Goal: Task Accomplishment & Management: Manage account settings

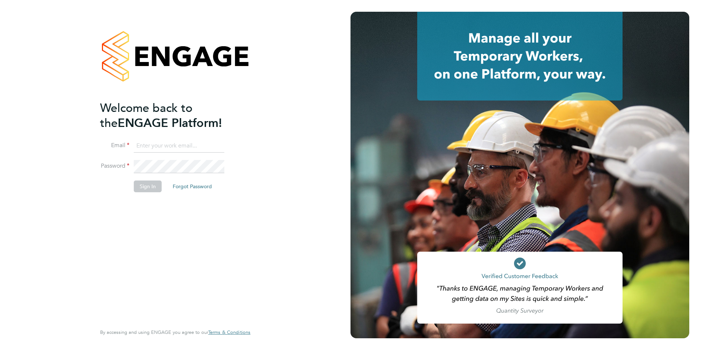
type input "creditcontrol@skilledcareers.co.uk"
click at [140, 188] on button "Sign In" at bounding box center [148, 186] width 28 height 12
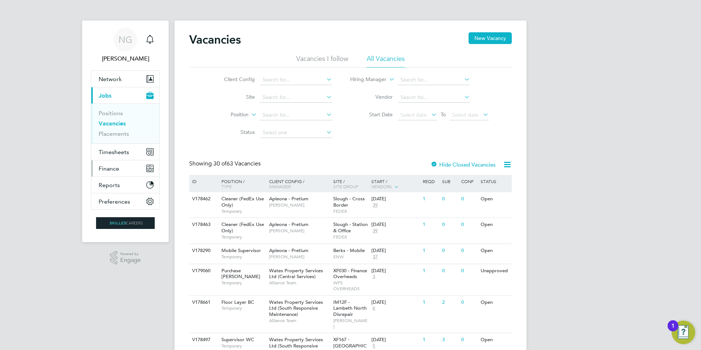
click at [113, 169] on span "Finance" at bounding box center [109, 168] width 21 height 7
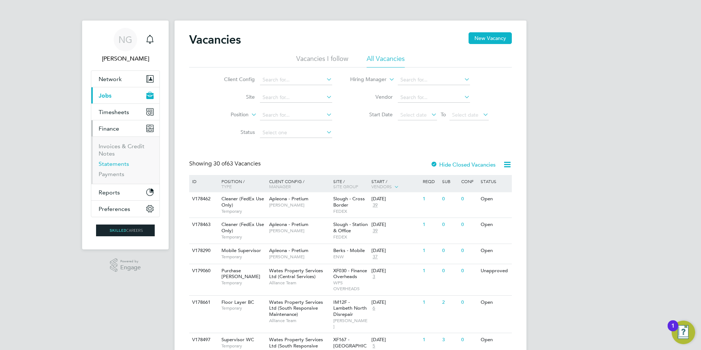
click at [113, 161] on link "Statements" at bounding box center [114, 163] width 30 height 7
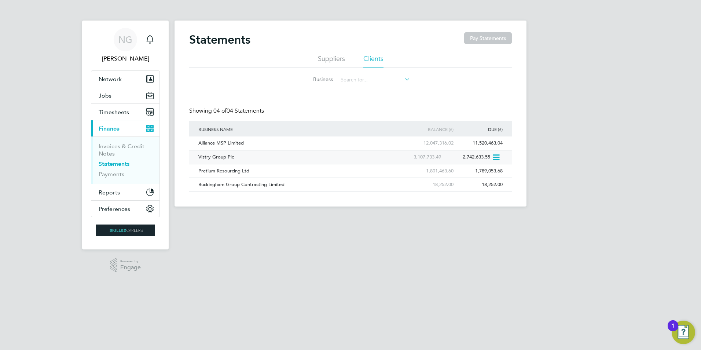
click at [217, 157] on div "Vistry Group Plc" at bounding box center [295, 157] width 197 height 14
click at [123, 113] on span "Timesheets" at bounding box center [114, 112] width 30 height 7
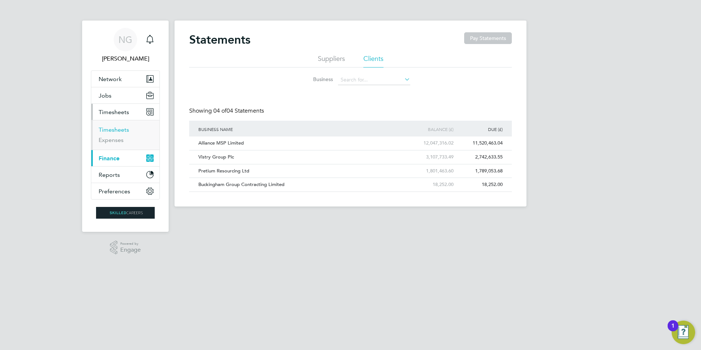
click at [122, 133] on link "Timesheets" at bounding box center [114, 129] width 30 height 7
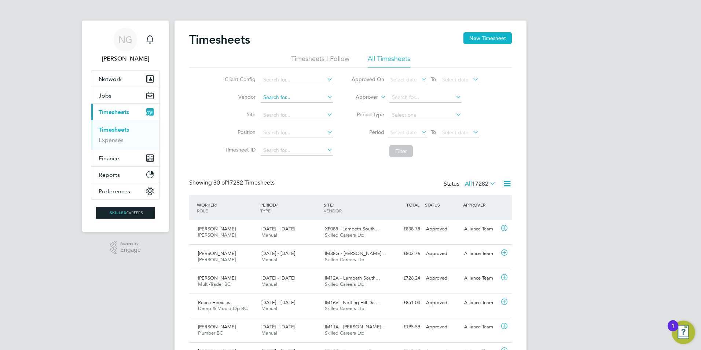
click at [289, 96] on input at bounding box center [297, 97] width 72 height 10
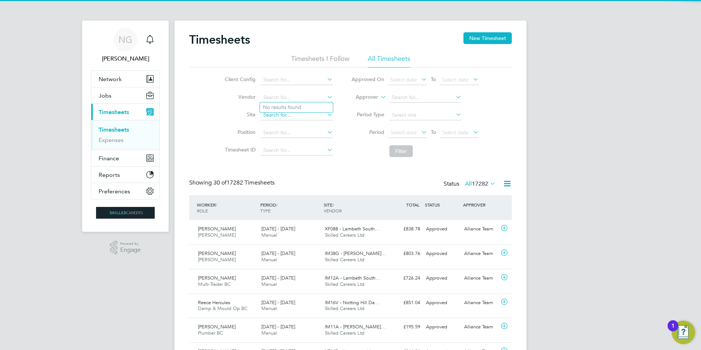
click at [277, 118] on input at bounding box center [297, 115] width 72 height 10
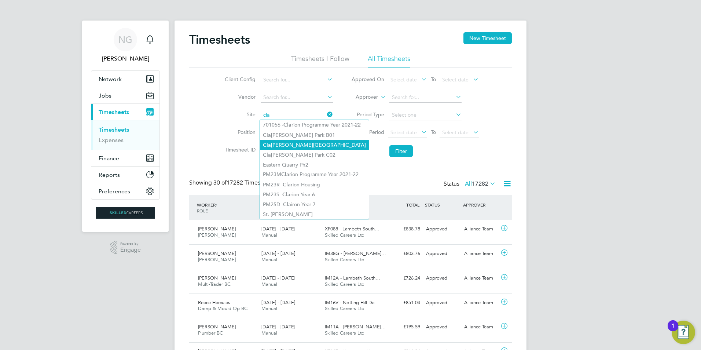
click at [305, 143] on li "Cla pham Park C01" at bounding box center [314, 145] width 109 height 10
type input "[GEOGRAPHIC_DATA]"
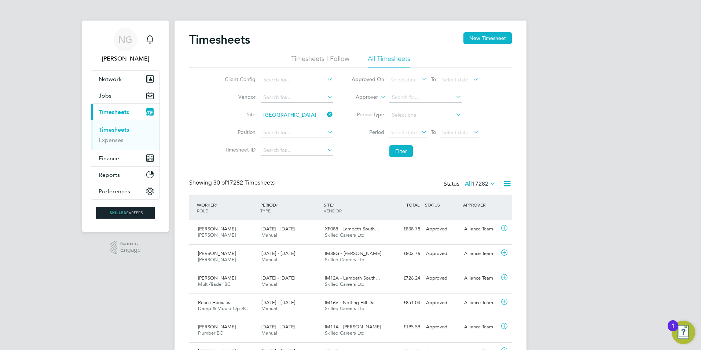
click at [420, 133] on icon at bounding box center [420, 132] width 0 height 10
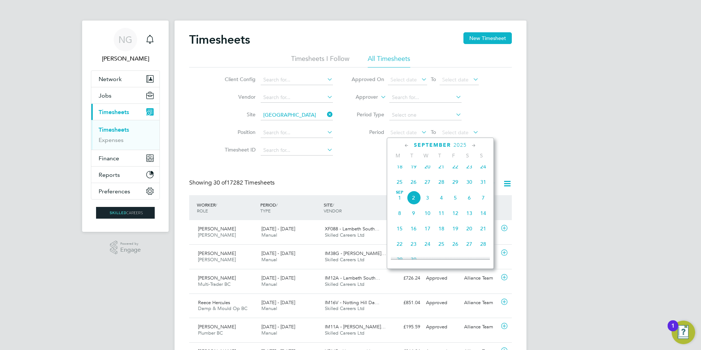
click at [408, 143] on icon at bounding box center [406, 146] width 7 height 8
click at [403, 233] on span "26" at bounding box center [400, 234] width 14 height 14
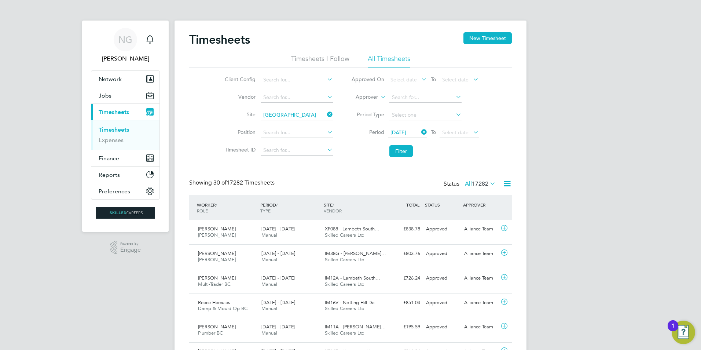
click at [472, 132] on icon at bounding box center [472, 132] width 0 height 10
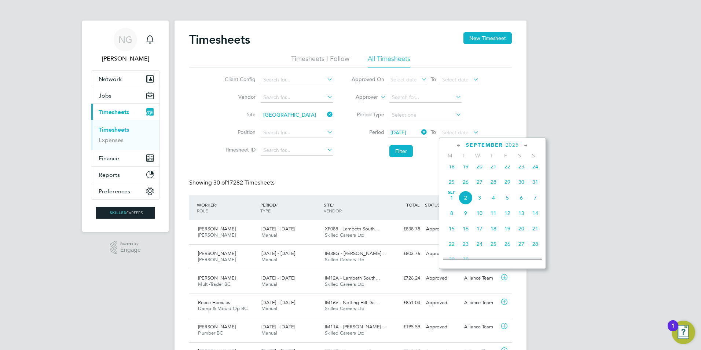
click at [454, 144] on div "September 2025" at bounding box center [492, 145] width 99 height 7
click at [455, 144] on icon at bounding box center [458, 146] width 7 height 8
click at [457, 144] on icon at bounding box center [458, 146] width 7 height 8
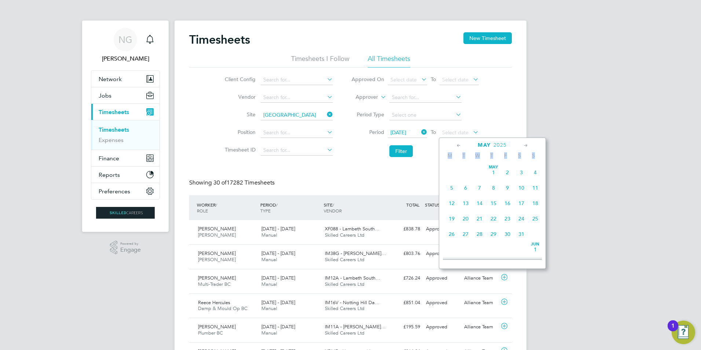
click at [458, 144] on icon at bounding box center [458, 146] width 7 height 8
click at [529, 145] on icon at bounding box center [526, 146] width 7 height 8
drag, startPoint x: 529, startPoint y: 145, endPoint x: 538, endPoint y: 173, distance: 29.1
click at [538, 173] on span "Jun 1" at bounding box center [535, 168] width 14 height 14
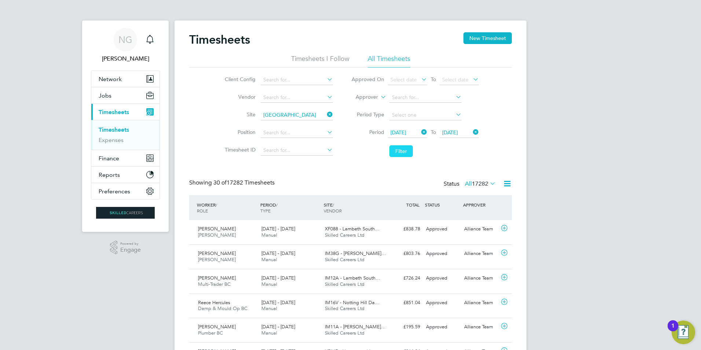
drag, startPoint x: 397, startPoint y: 148, endPoint x: 402, endPoint y: 153, distance: 6.7
click at [398, 148] on button "Filter" at bounding box center [400, 151] width 23 height 12
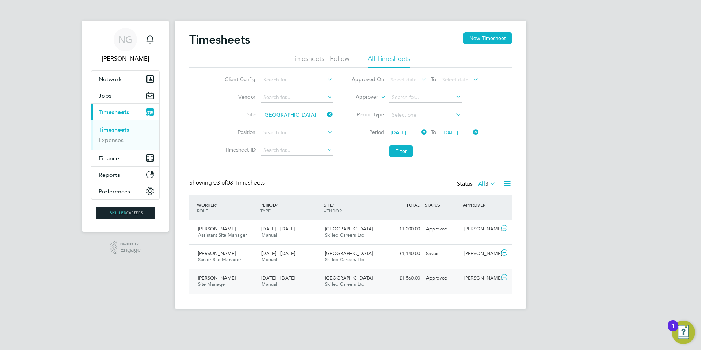
click at [220, 279] on span "Carolyn Davies" at bounding box center [217, 278] width 38 height 6
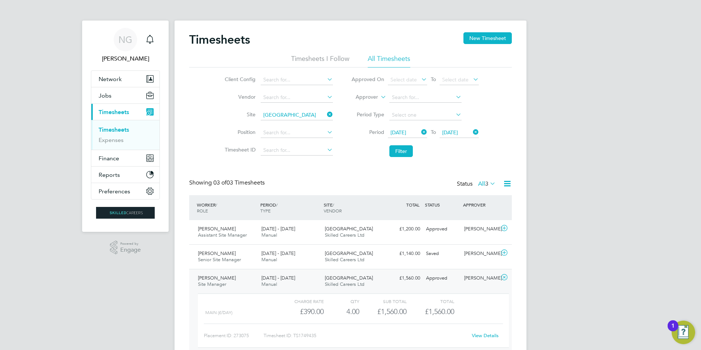
click at [487, 336] on link "View Details" at bounding box center [485, 335] width 27 height 6
click at [121, 173] on button "Reports" at bounding box center [125, 174] width 68 height 16
click at [112, 146] on span "Reports" at bounding box center [109, 145] width 21 height 7
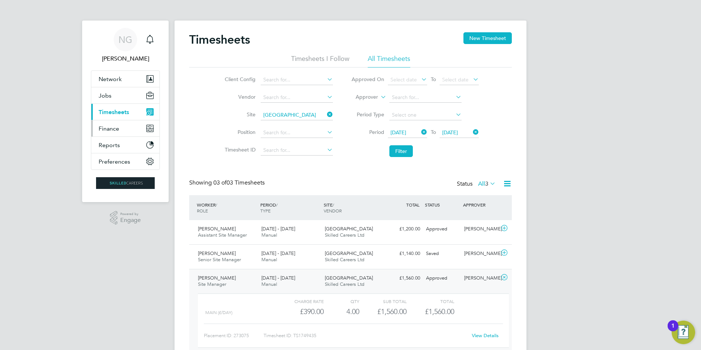
click at [112, 128] on span "Finance" at bounding box center [109, 128] width 21 height 7
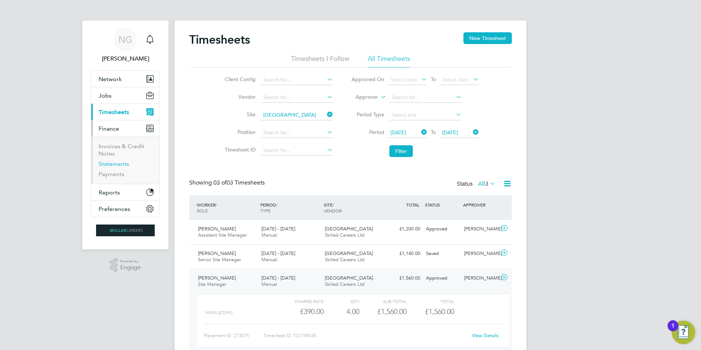
click at [121, 163] on link "Statements" at bounding box center [114, 163] width 30 height 7
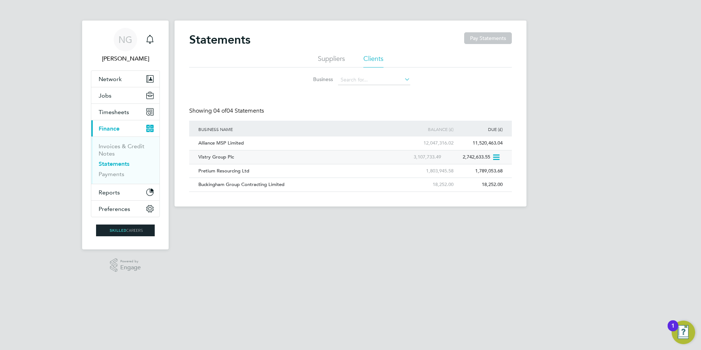
click at [220, 154] on div "Vistry Group Plc" at bounding box center [295, 157] width 197 height 14
click at [217, 159] on div "Vistry Group Plc" at bounding box center [295, 157] width 197 height 14
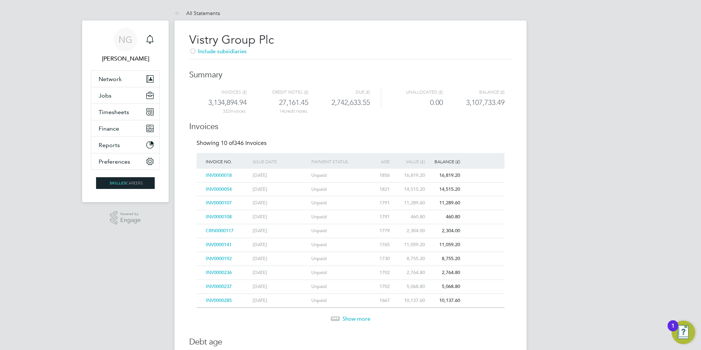
click at [360, 317] on span "Show more" at bounding box center [356, 318] width 28 height 7
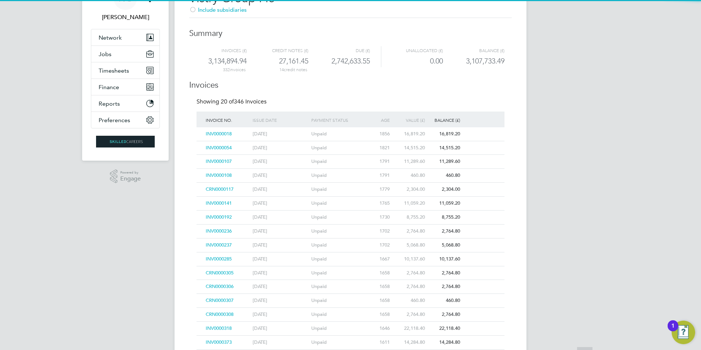
scroll to position [147, 0]
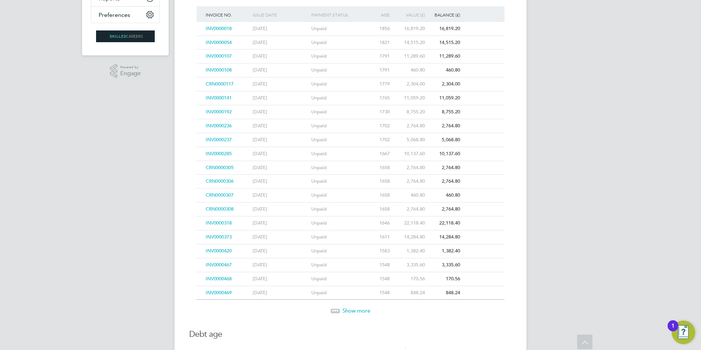
click at [356, 308] on span "Show more" at bounding box center [356, 310] width 28 height 7
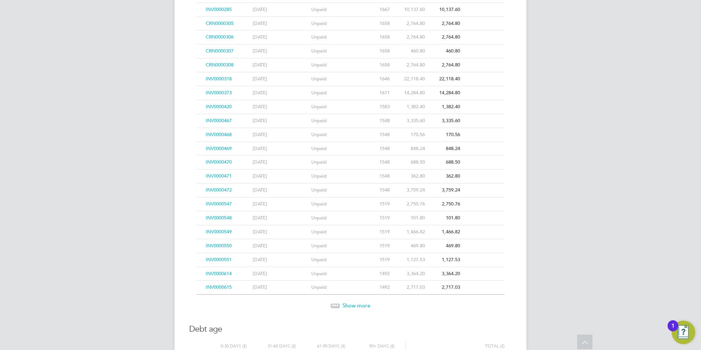
scroll to position [293, 0]
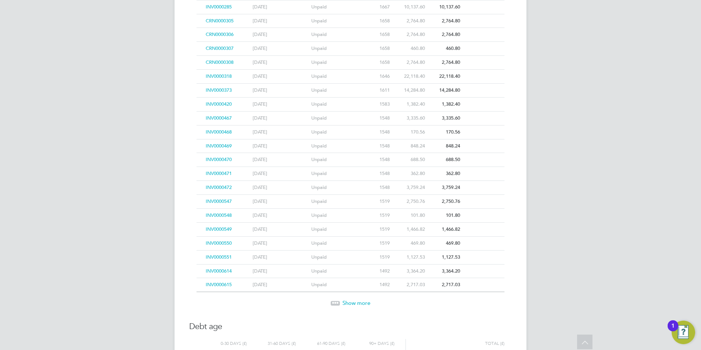
click at [354, 301] on span "Show more" at bounding box center [356, 302] width 28 height 7
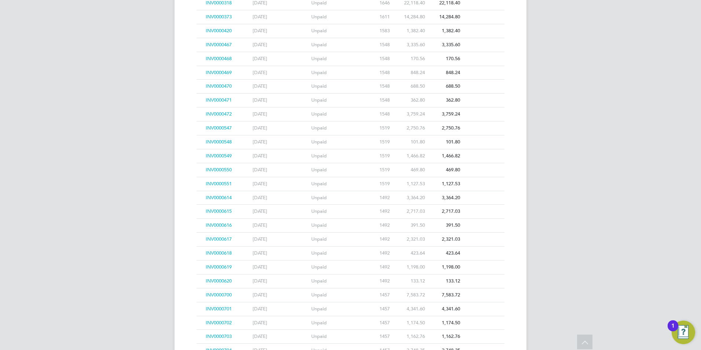
scroll to position [474, 0]
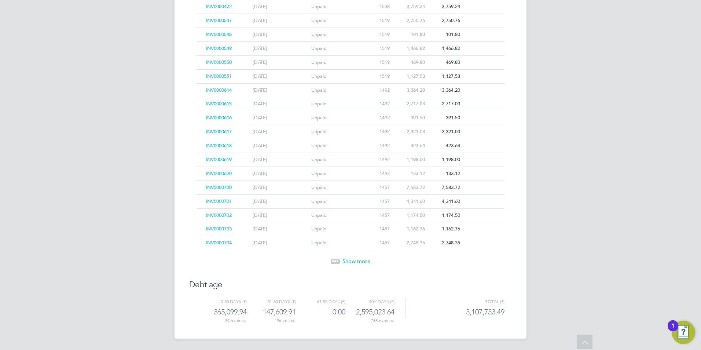
click at [357, 260] on span "Show more" at bounding box center [356, 260] width 28 height 7
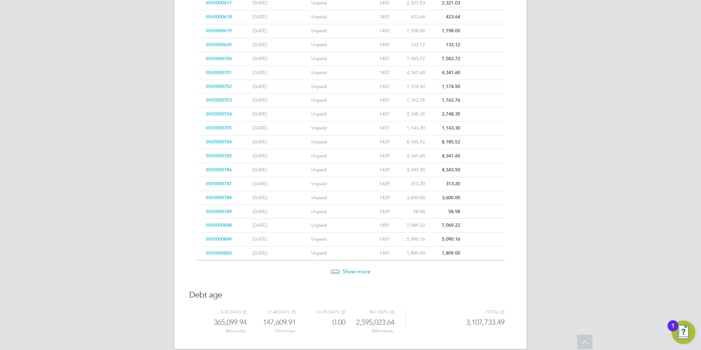
scroll to position [613, 0]
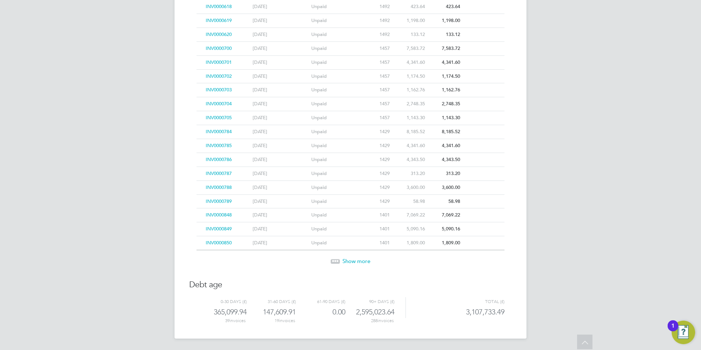
click at [355, 260] on span "Show more" at bounding box center [356, 260] width 28 height 7
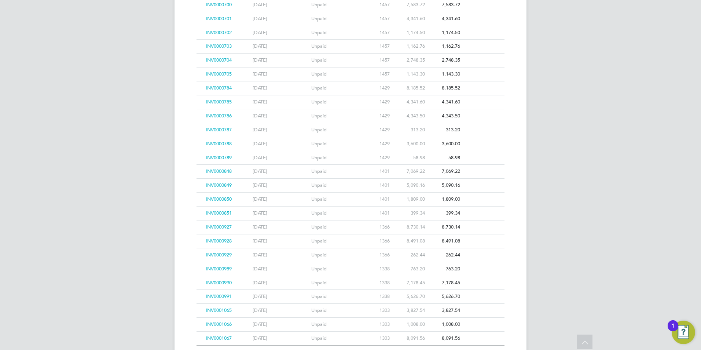
scroll to position [752, 0]
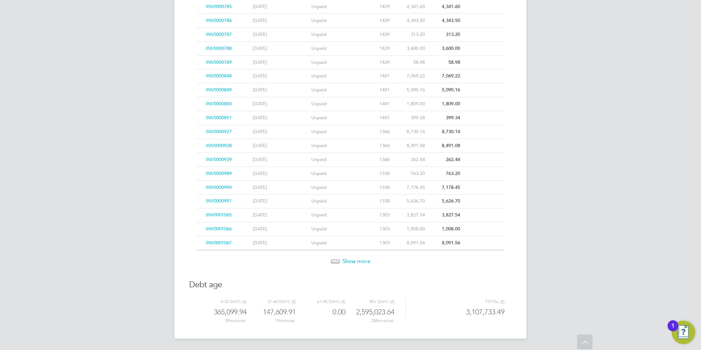
click at [356, 261] on span "Show more" at bounding box center [356, 260] width 28 height 7
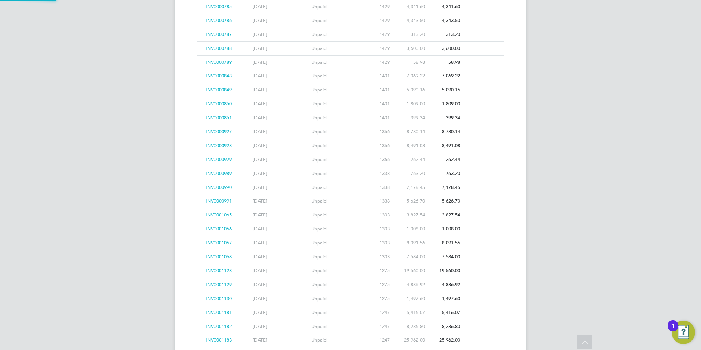
scroll to position [891, 0]
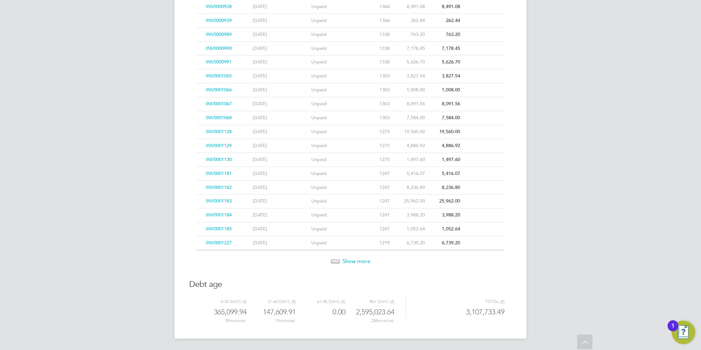
click at [345, 261] on span "Show more" at bounding box center [356, 260] width 28 height 7
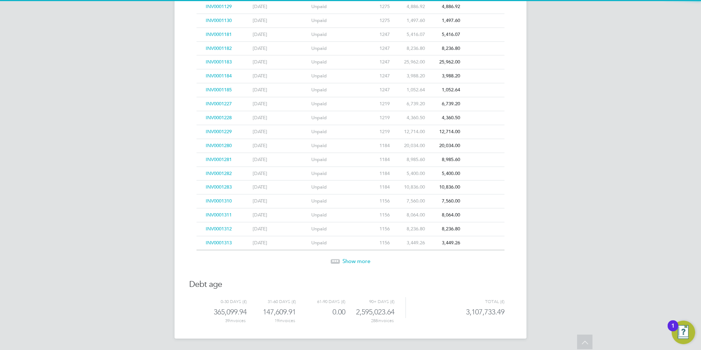
click at [345, 261] on span "Show more" at bounding box center [356, 260] width 28 height 7
click at [345, 261] on span "Show more" at bounding box center [356, 261] width 28 height 7
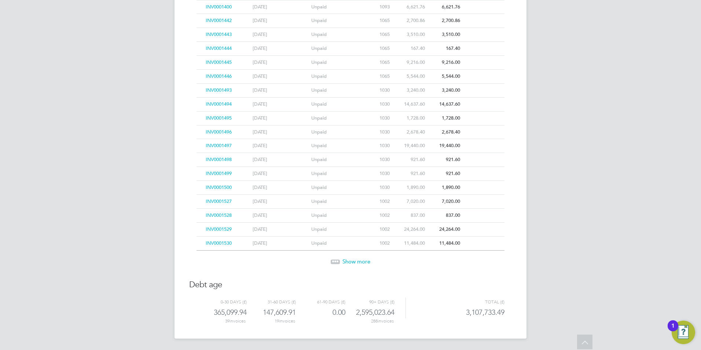
click at [345, 261] on span "Show more" at bounding box center [356, 261] width 28 height 7
click at [345, 261] on span "Show more" at bounding box center [356, 260] width 28 height 7
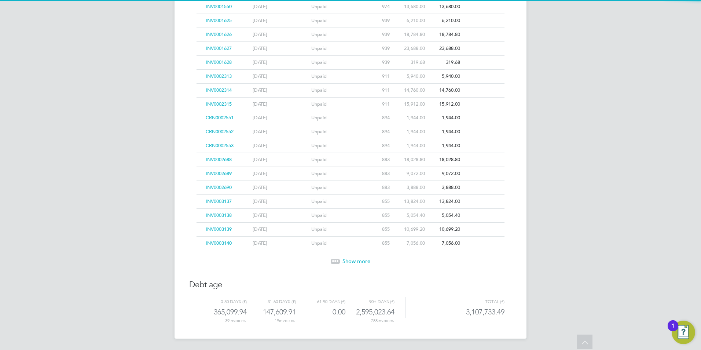
click at [348, 261] on span "Show more" at bounding box center [356, 260] width 28 height 7
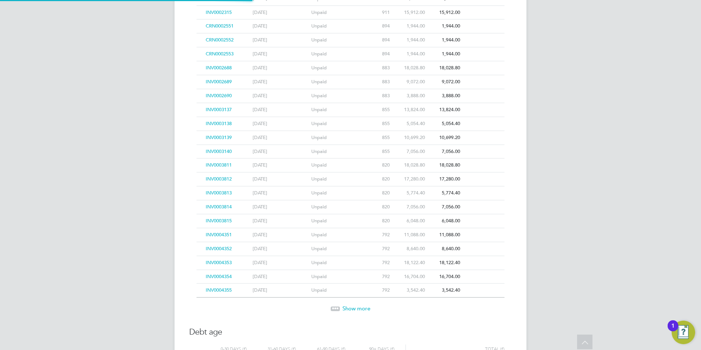
scroll to position [1863, 0]
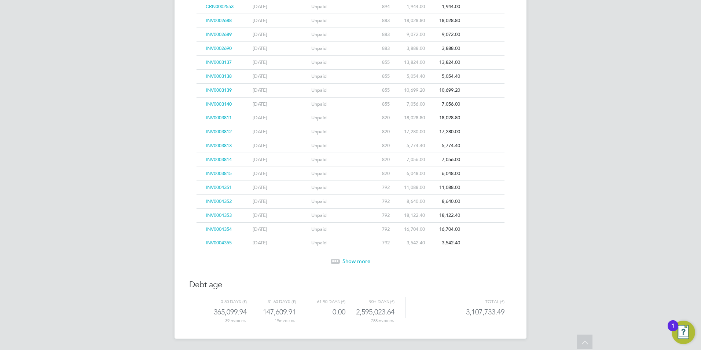
click at [348, 261] on span "Show more" at bounding box center [356, 260] width 28 height 7
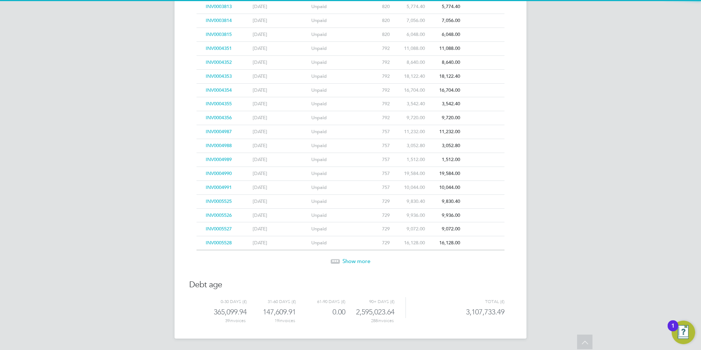
click at [348, 261] on span "Show more" at bounding box center [356, 260] width 28 height 7
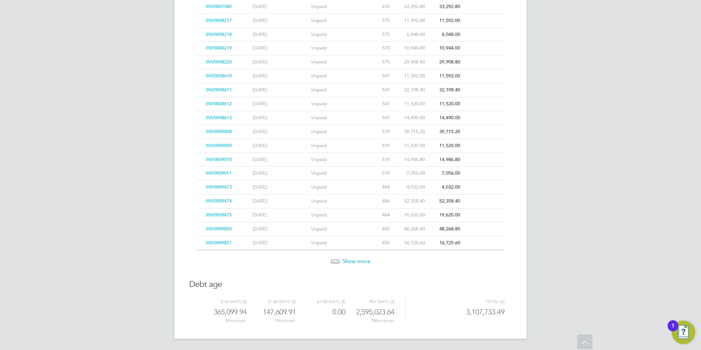
click at [348, 261] on span "Show more" at bounding box center [356, 260] width 28 height 7
click at [348, 261] on span "Show more" at bounding box center [356, 261] width 28 height 7
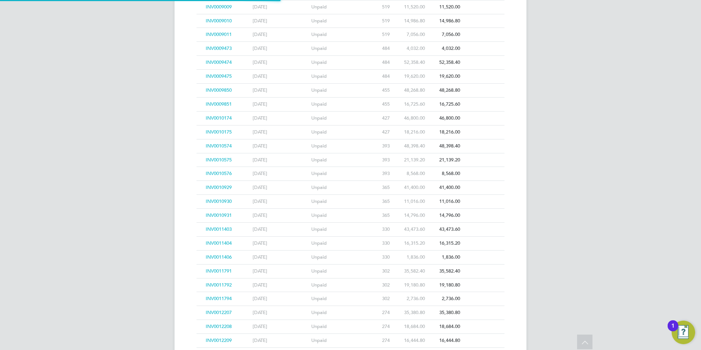
scroll to position [2836, 0]
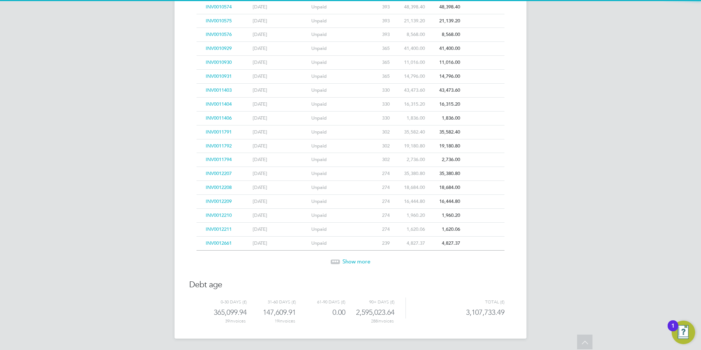
click at [348, 261] on span "Show more" at bounding box center [356, 261] width 28 height 7
click at [348, 261] on span "Show more" at bounding box center [356, 260] width 28 height 7
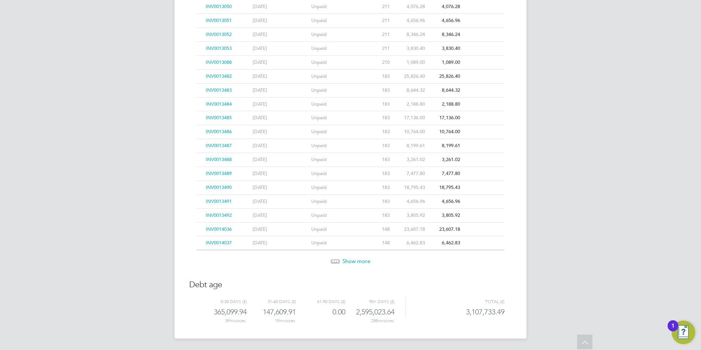
click at [348, 261] on span "Show more" at bounding box center [356, 260] width 28 height 7
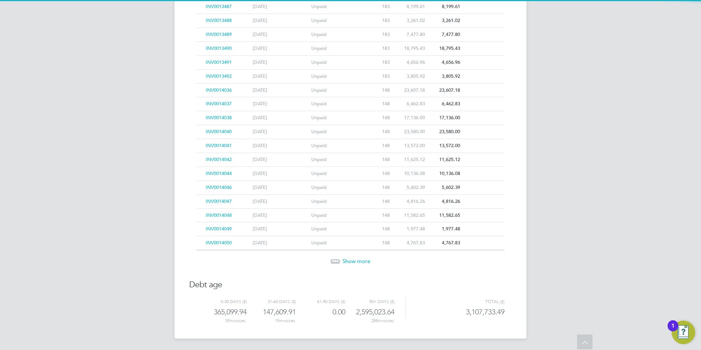
click at [348, 261] on span "Show more" at bounding box center [356, 260] width 28 height 7
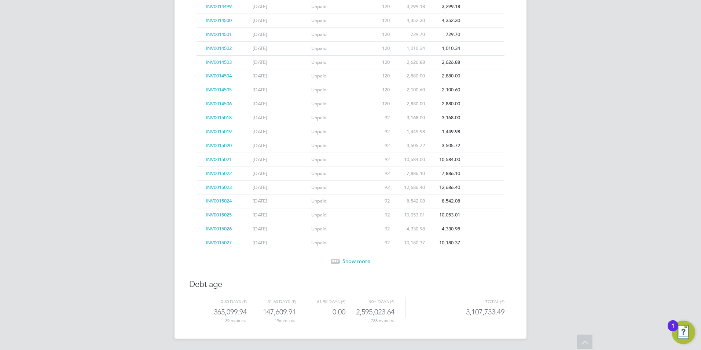
click at [348, 261] on span "Show more" at bounding box center [356, 260] width 28 height 7
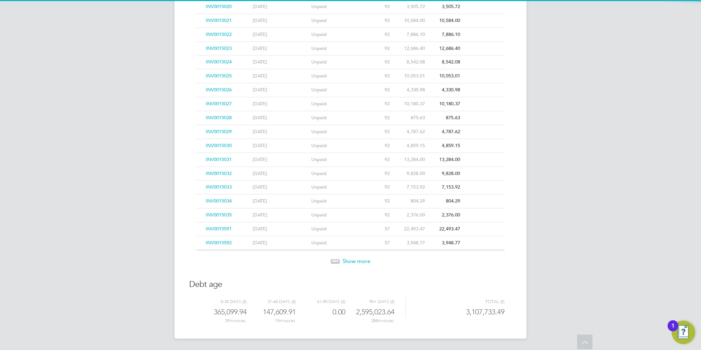
click at [348, 261] on span "Show more" at bounding box center [356, 260] width 28 height 7
click at [348, 261] on span "Show more" at bounding box center [356, 261] width 28 height 7
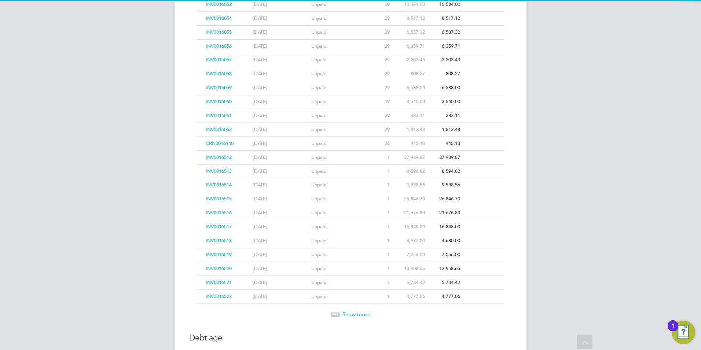
scroll to position [4642, 0]
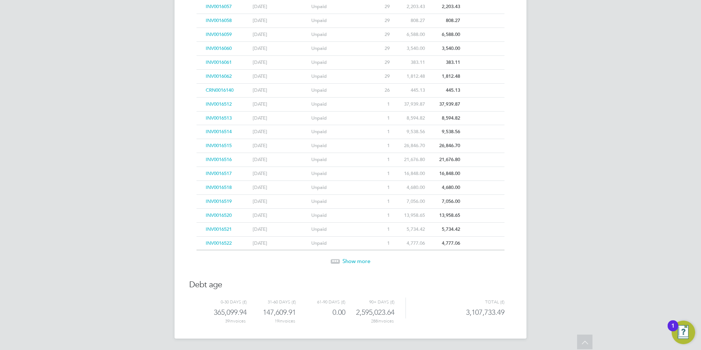
click at [348, 261] on span "Show more" at bounding box center [356, 260] width 28 height 7
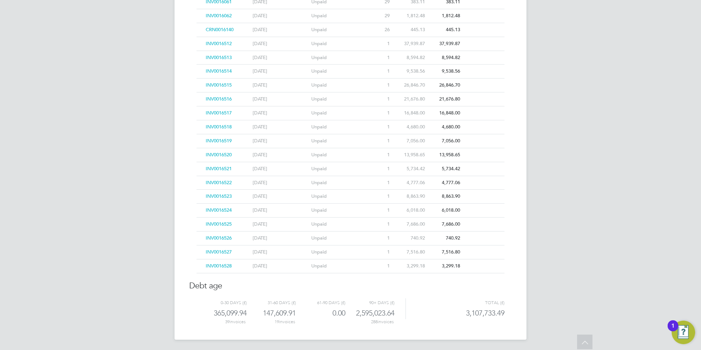
scroll to position [4704, 0]
click at [348, 261] on div "Unpaid" at bounding box center [338, 265] width 59 height 14
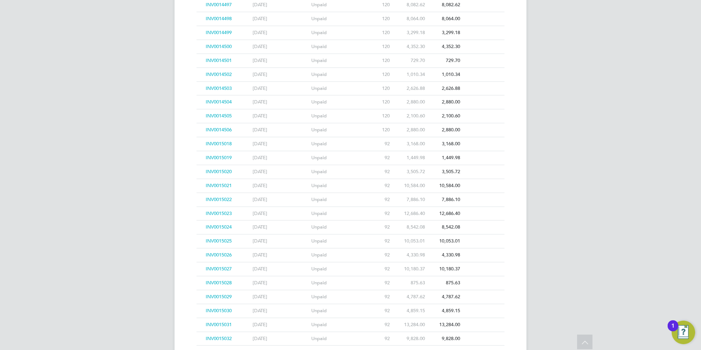
scroll to position [3750, 0]
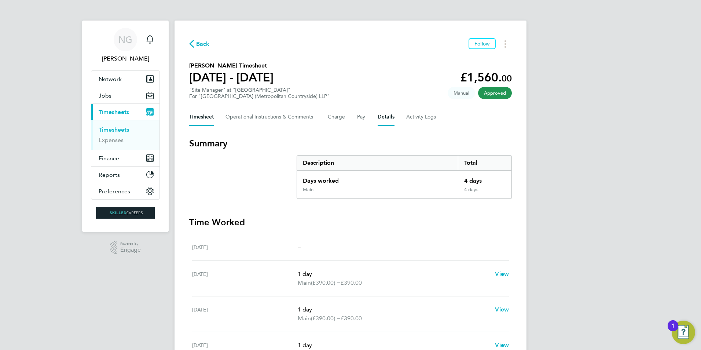
click at [385, 117] on button "Details" at bounding box center [386, 117] width 17 height 18
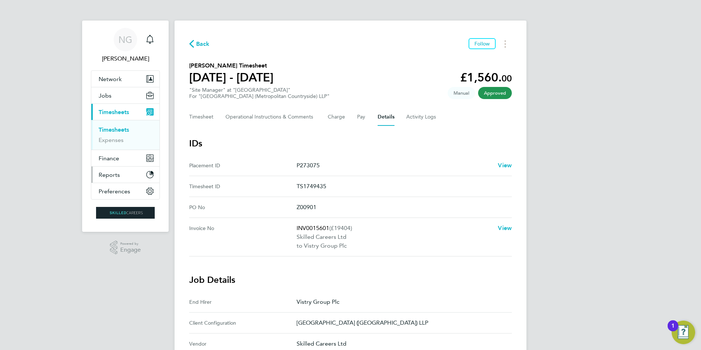
click at [115, 174] on span "Reports" at bounding box center [109, 174] width 21 height 7
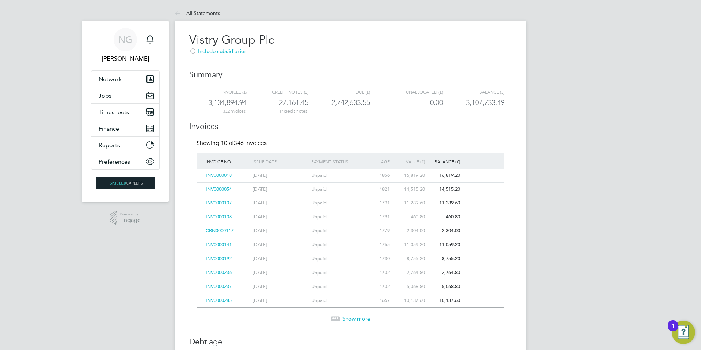
click at [348, 317] on span "Show more" at bounding box center [356, 318] width 28 height 7
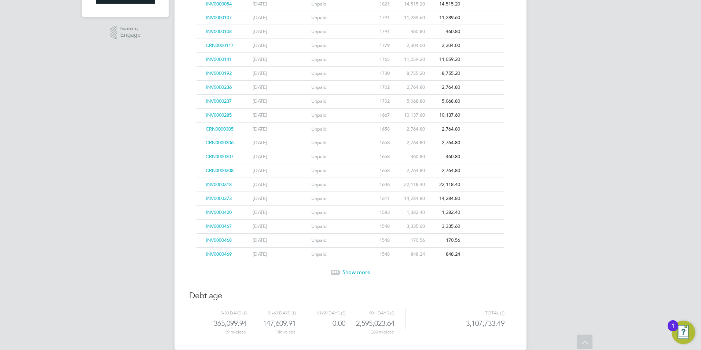
scroll to position [196, 0]
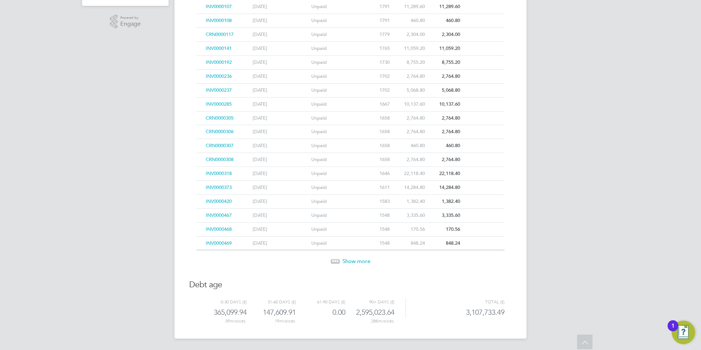
click at [363, 261] on span "Show more" at bounding box center [356, 260] width 28 height 7
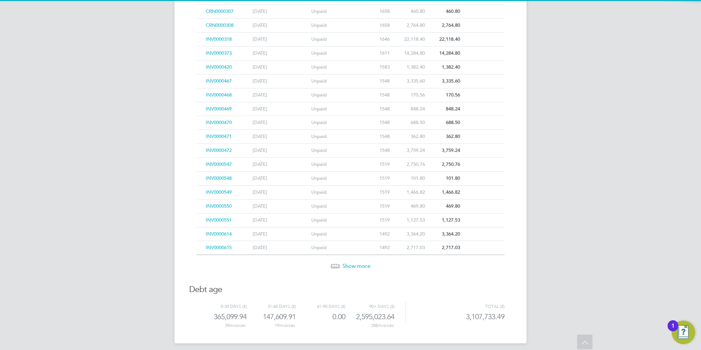
scroll to position [335, 0]
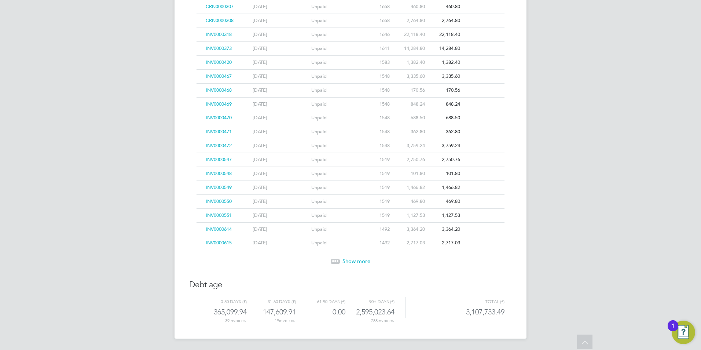
click at [358, 262] on span "Show more" at bounding box center [356, 260] width 28 height 7
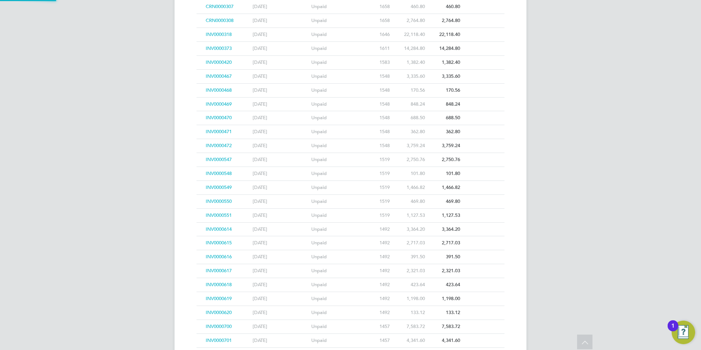
scroll to position [474, 0]
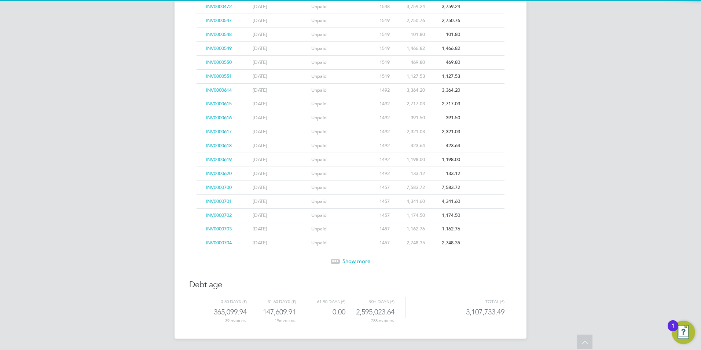
click at [358, 262] on span "Show more" at bounding box center [356, 260] width 28 height 7
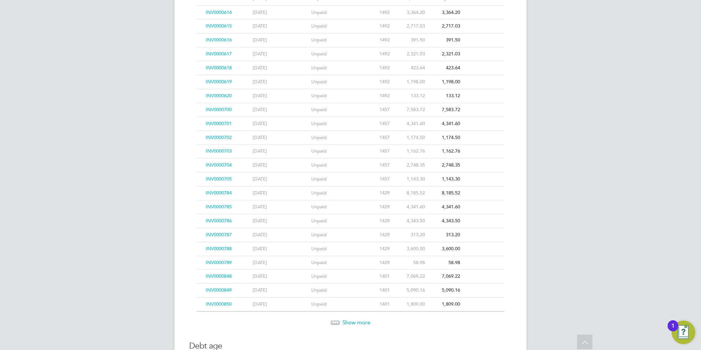
scroll to position [613, 0]
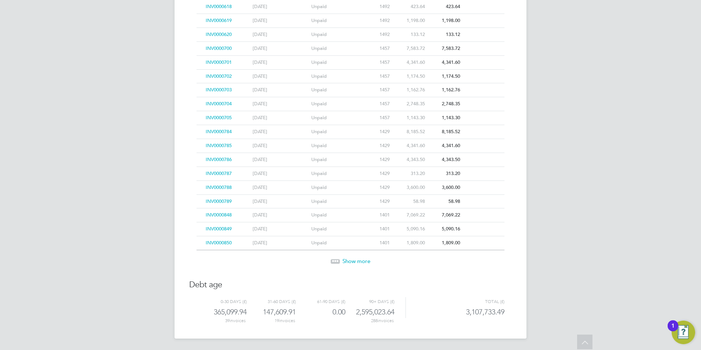
click at [358, 262] on span "Show more" at bounding box center [356, 260] width 28 height 7
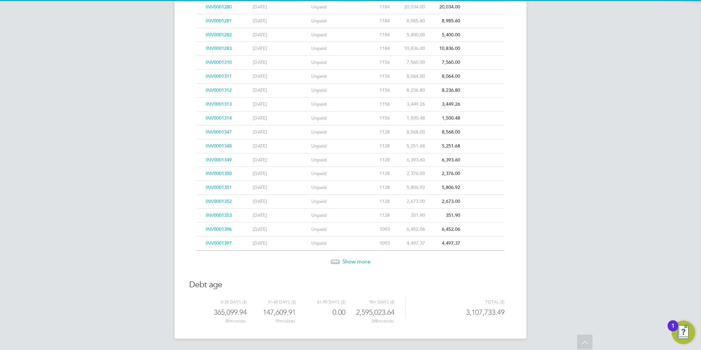
click at [358, 262] on span "Show more" at bounding box center [356, 261] width 28 height 7
click at [358, 262] on span "Show more" at bounding box center [356, 260] width 28 height 7
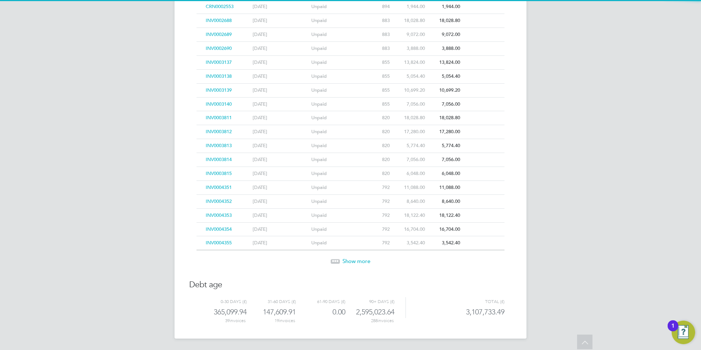
click at [358, 262] on span "Show more" at bounding box center [356, 260] width 28 height 7
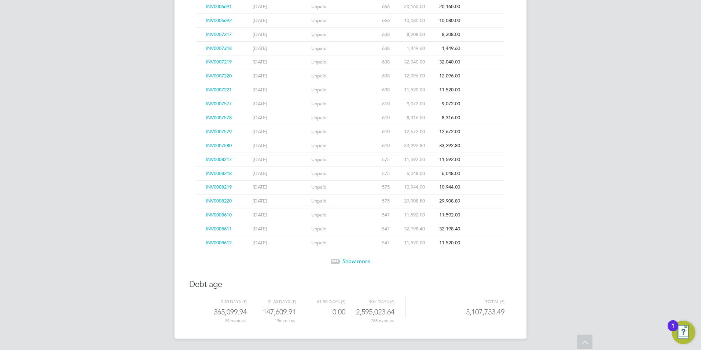
click at [358, 262] on span "Show more" at bounding box center [356, 260] width 28 height 7
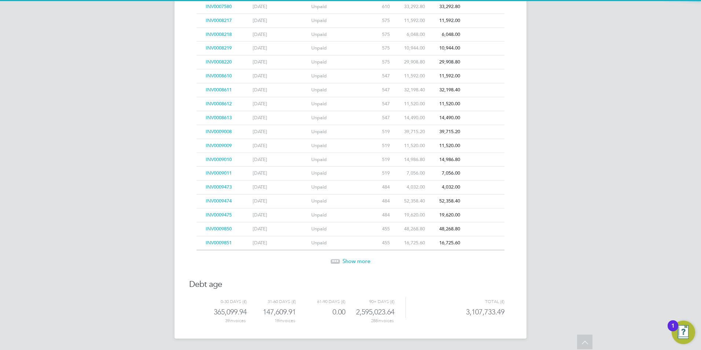
click at [358, 262] on span "Show more" at bounding box center [356, 260] width 28 height 7
click at [358, 262] on span "Show more" at bounding box center [356, 261] width 28 height 7
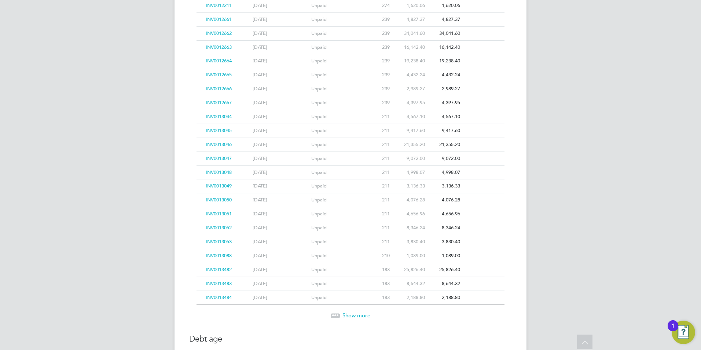
scroll to position [3114, 0]
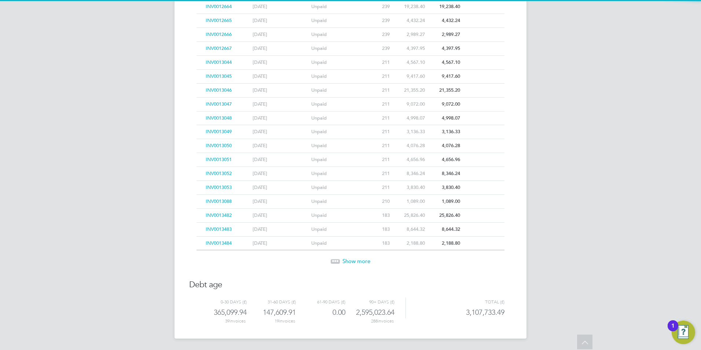
click at [358, 262] on span "Show more" at bounding box center [356, 260] width 28 height 7
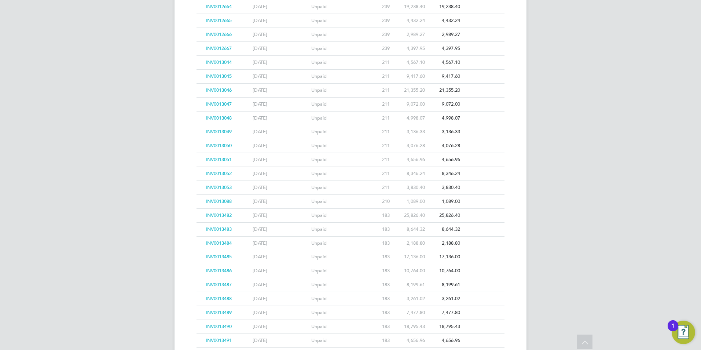
scroll to position [3253, 0]
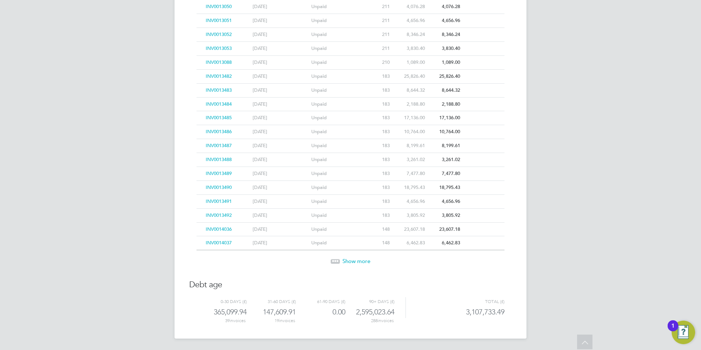
click at [360, 262] on span "Show more" at bounding box center [356, 260] width 28 height 7
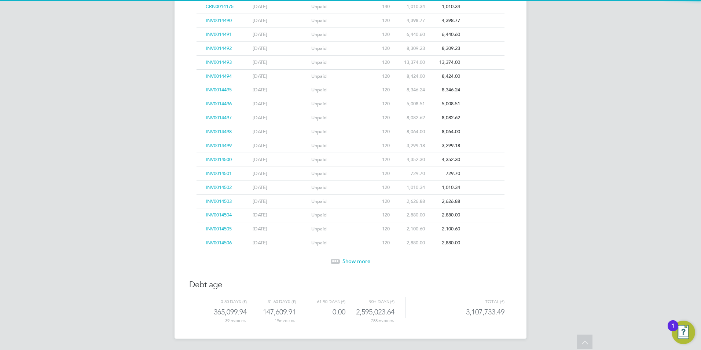
click at [360, 262] on span "Show more" at bounding box center [356, 260] width 28 height 7
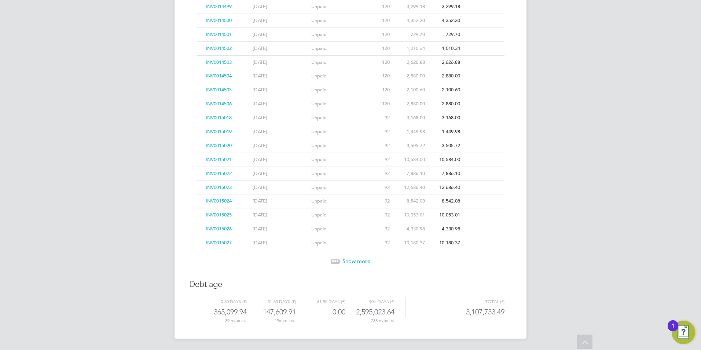
click at [360, 263] on span "Show more" at bounding box center [356, 260] width 28 height 7
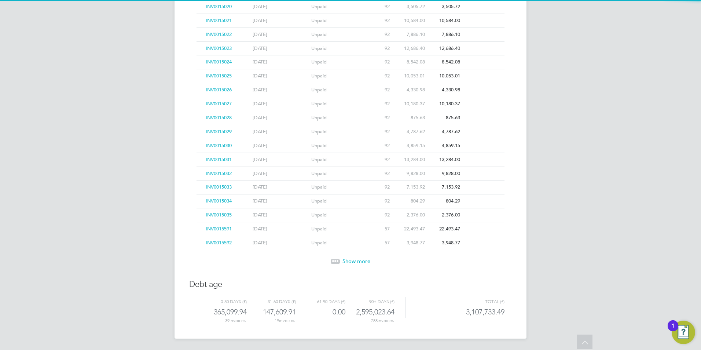
click at [360, 263] on span "Show more" at bounding box center [356, 260] width 28 height 7
click at [360, 263] on span "Show more" at bounding box center [356, 261] width 28 height 7
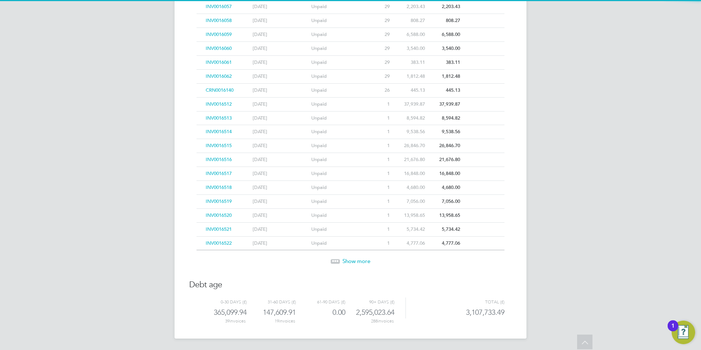
click at [360, 263] on span "Show more" at bounding box center [356, 260] width 28 height 7
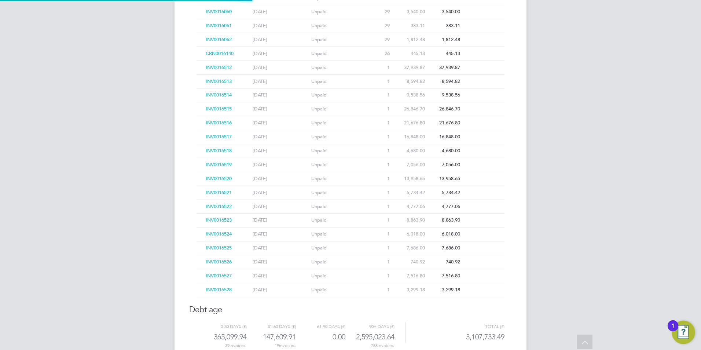
scroll to position [4704, 0]
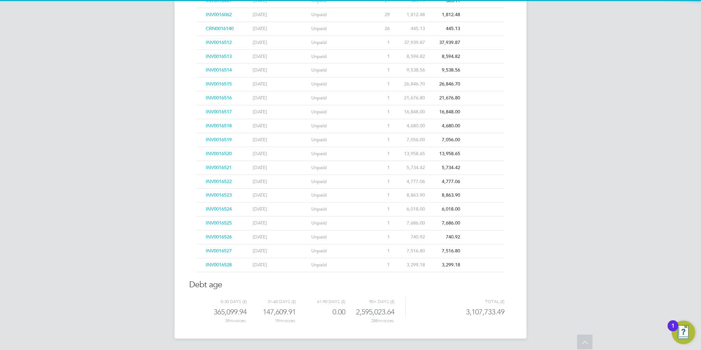
click at [360, 263] on div "Unpaid" at bounding box center [338, 265] width 59 height 14
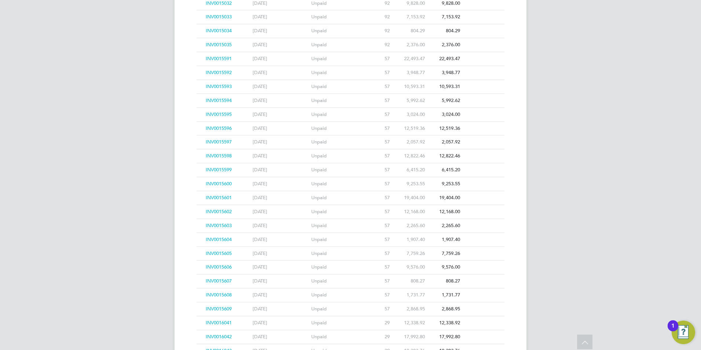
scroll to position [4117, 0]
click at [223, 199] on span "INV0015601" at bounding box center [219, 198] width 26 height 6
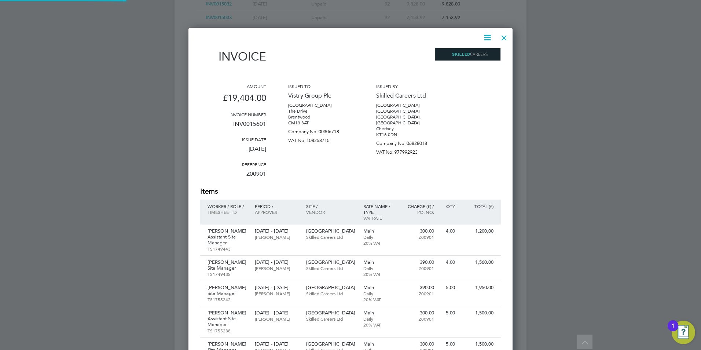
scroll to position [614, 325]
click at [485, 36] on icon at bounding box center [487, 37] width 9 height 9
click at [473, 53] on li "Download Invoice" at bounding box center [465, 55] width 51 height 10
drag, startPoint x: 503, startPoint y: 35, endPoint x: 504, endPoint y: 40, distance: 5.3
click at [503, 35] on div at bounding box center [504, 35] width 13 height 13
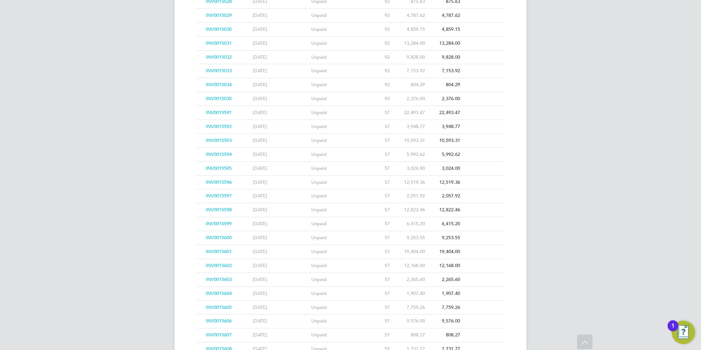
scroll to position [4080, 0]
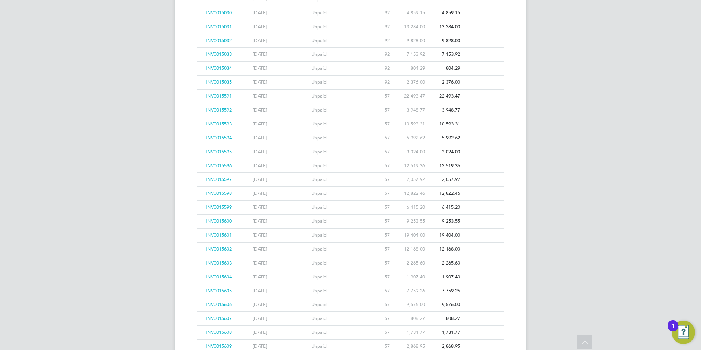
click at [214, 250] on span "INV0015602" at bounding box center [219, 249] width 26 height 6
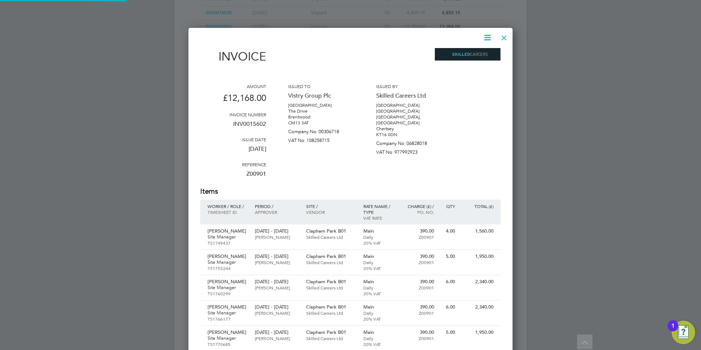
scroll to position [505, 325]
click at [483, 37] on icon at bounding box center [487, 37] width 9 height 9
click at [473, 55] on li "Download Invoice" at bounding box center [465, 55] width 51 height 10
click at [485, 37] on icon at bounding box center [487, 37] width 9 height 9
click at [475, 57] on li "Download Invoice" at bounding box center [465, 55] width 51 height 10
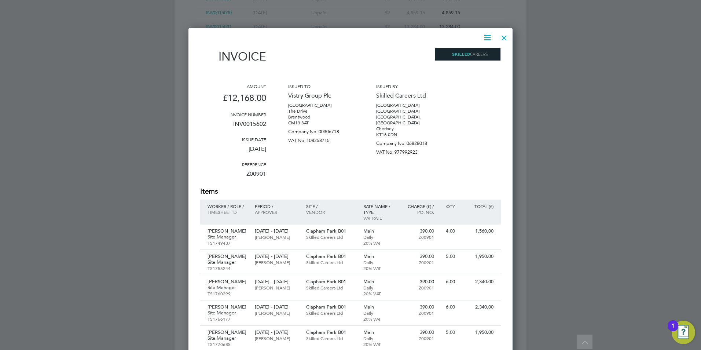
click at [505, 38] on div at bounding box center [504, 35] width 13 height 13
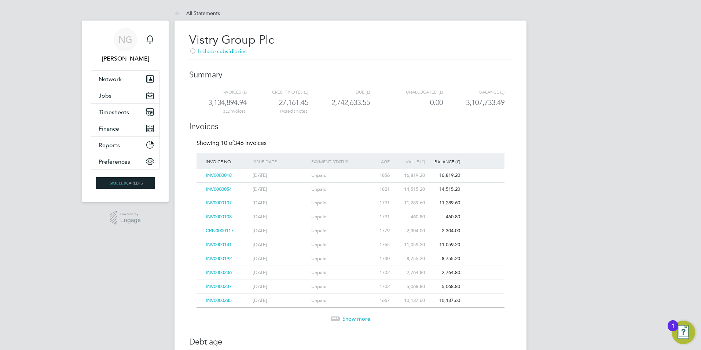
click at [353, 319] on span "Show more" at bounding box center [356, 318] width 28 height 7
click at [113, 113] on span "Timesheets" at bounding box center [114, 112] width 30 height 7
click at [108, 111] on span "Timesheets" at bounding box center [114, 112] width 30 height 7
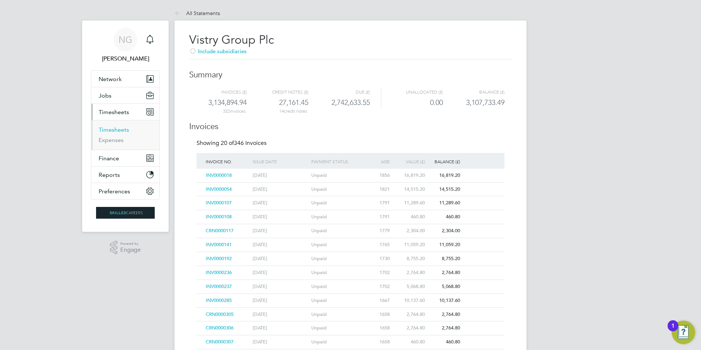
drag, startPoint x: 113, startPoint y: 128, endPoint x: 131, endPoint y: 138, distance: 20.5
click at [113, 128] on link "Timesheets" at bounding box center [114, 129] width 30 height 7
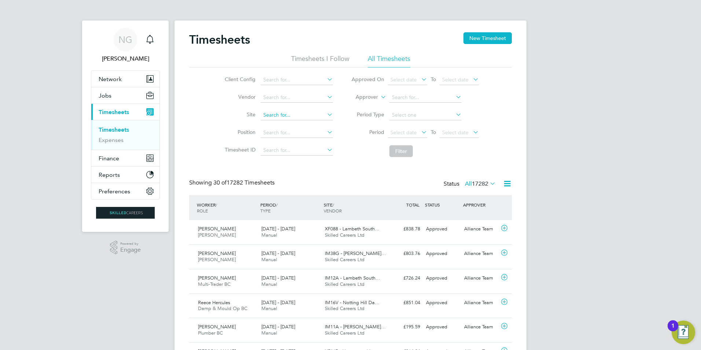
click at [283, 114] on input at bounding box center [297, 115] width 72 height 10
click at [299, 125] on li "Clap ham Park B01" at bounding box center [296, 125] width 73 height 10
type input "Clapham Park B01"
click at [413, 133] on span "Select date" at bounding box center [404, 132] width 26 height 7
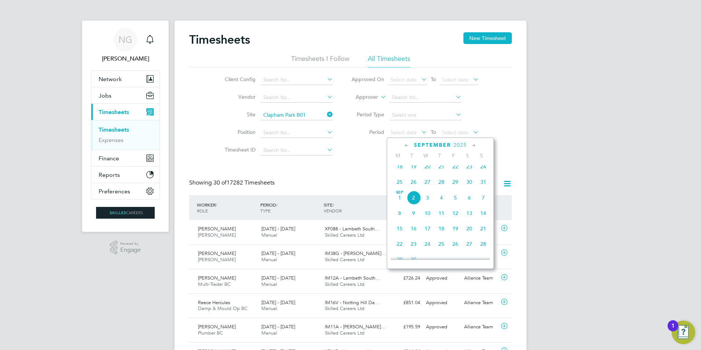
click at [406, 146] on icon at bounding box center [406, 146] width 7 height 8
click at [475, 147] on icon at bounding box center [473, 146] width 7 height 8
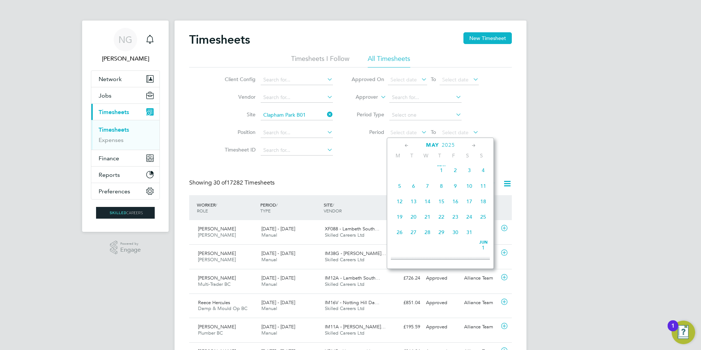
click at [400, 234] on span "26" at bounding box center [400, 232] width 14 height 14
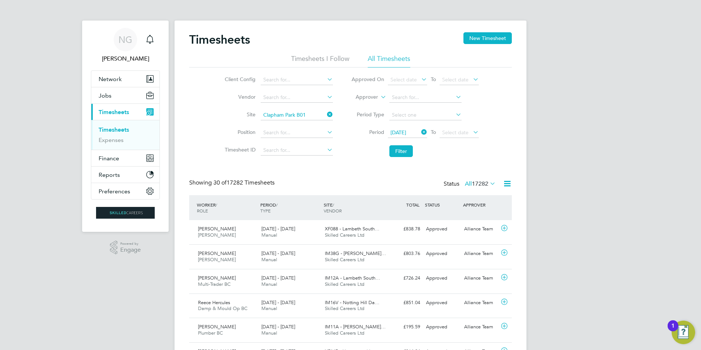
click at [472, 133] on icon at bounding box center [472, 132] width 0 height 10
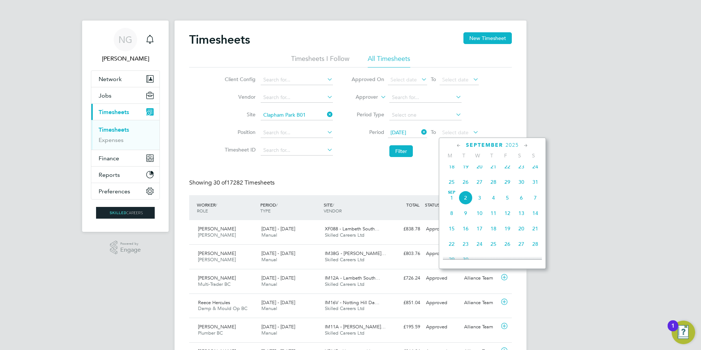
click at [460, 147] on icon at bounding box center [458, 146] width 7 height 8
click at [526, 147] on icon at bounding box center [526, 146] width 7 height 8
click at [534, 173] on span "Jun 1" at bounding box center [535, 170] width 14 height 14
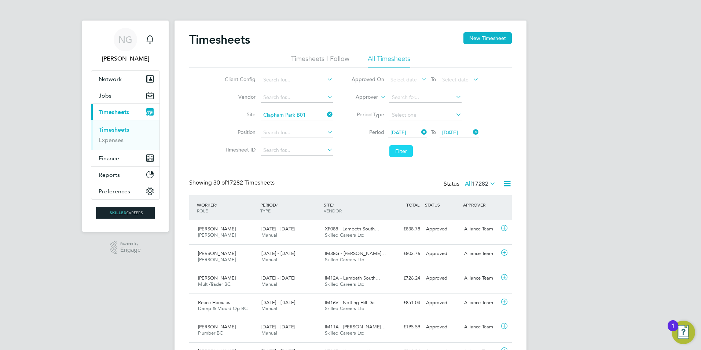
click at [404, 154] on button "Filter" at bounding box center [400, 151] width 23 height 12
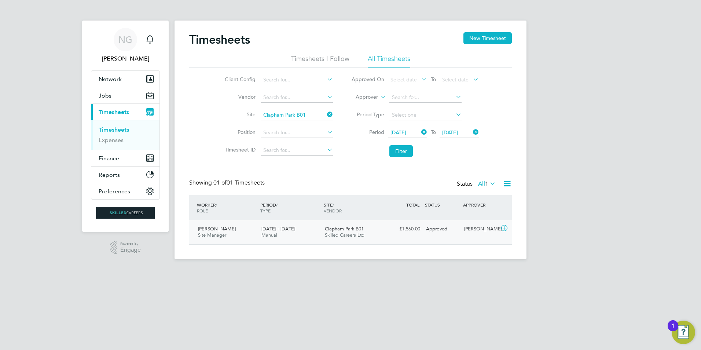
click at [223, 231] on span "[PERSON_NAME]" at bounding box center [217, 229] width 38 height 6
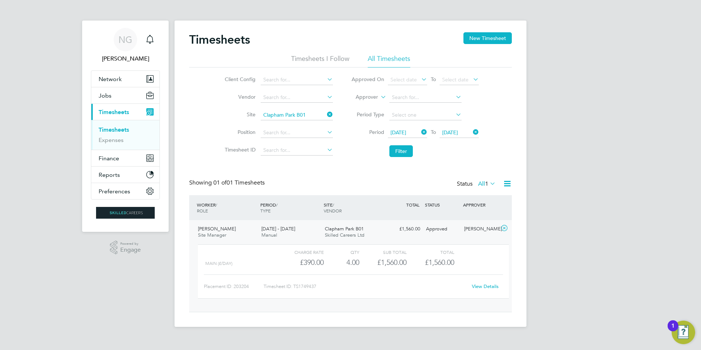
click at [484, 289] on link "View Details" at bounding box center [485, 286] width 27 height 6
click at [311, 114] on input at bounding box center [297, 115] width 72 height 10
click at [300, 138] on li "Clap ham Park C01" at bounding box center [296, 135] width 73 height 10
type input "Clapham Park C01"
click at [420, 133] on icon at bounding box center [420, 132] width 0 height 10
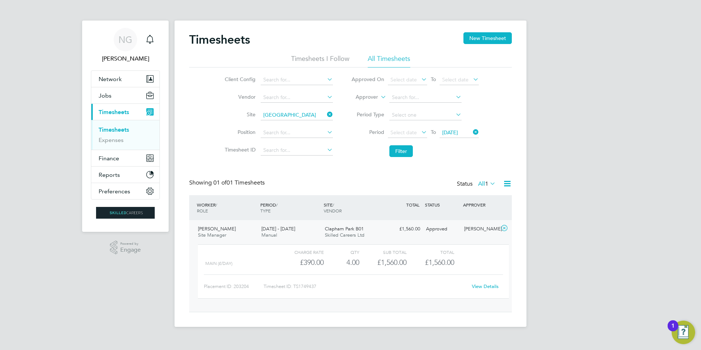
click at [420, 133] on icon at bounding box center [420, 132] width 0 height 10
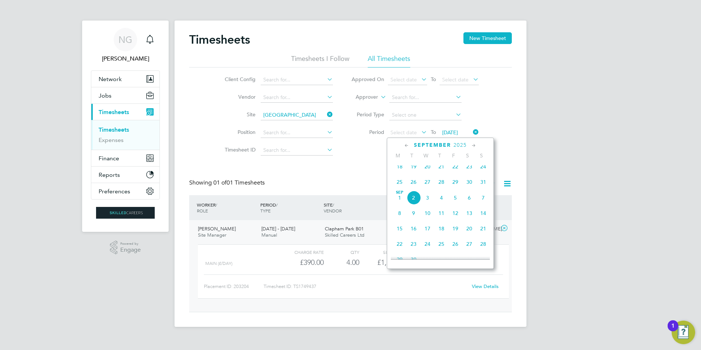
click at [403, 145] on icon at bounding box center [406, 146] width 7 height 8
click at [397, 235] on span "28" at bounding box center [400, 232] width 14 height 14
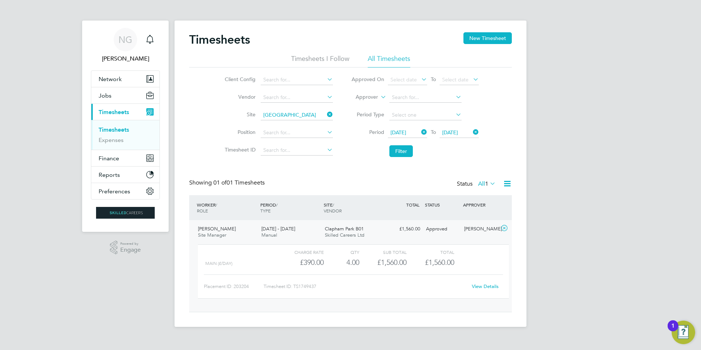
click at [472, 130] on icon at bounding box center [472, 132] width 0 height 10
click at [462, 134] on span "Select date" at bounding box center [455, 132] width 26 height 7
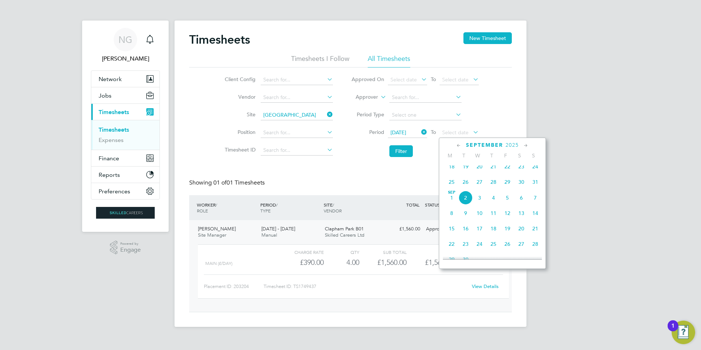
click at [455, 144] on icon at bounding box center [458, 146] width 7 height 8
click at [530, 169] on span "3" at bounding box center [535, 168] width 14 height 14
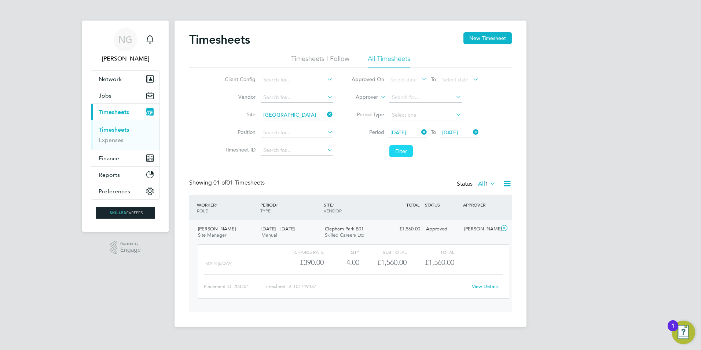
click at [397, 149] on button "Filter" at bounding box center [400, 151] width 23 height 12
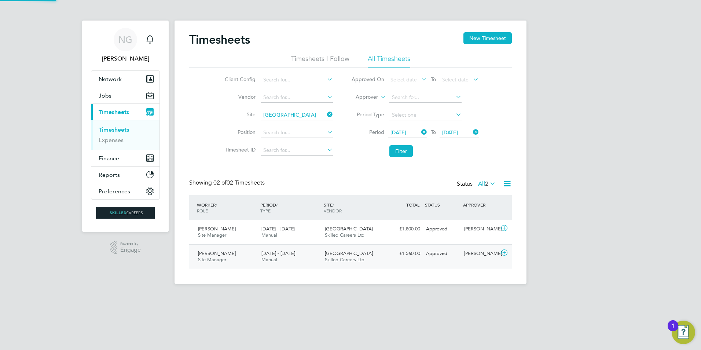
scroll to position [19, 64]
drag, startPoint x: 262, startPoint y: 254, endPoint x: 358, endPoint y: 257, distance: 96.5
click at [263, 253] on span "28 Jul - 3 Aug 2025" at bounding box center [278, 253] width 34 height 6
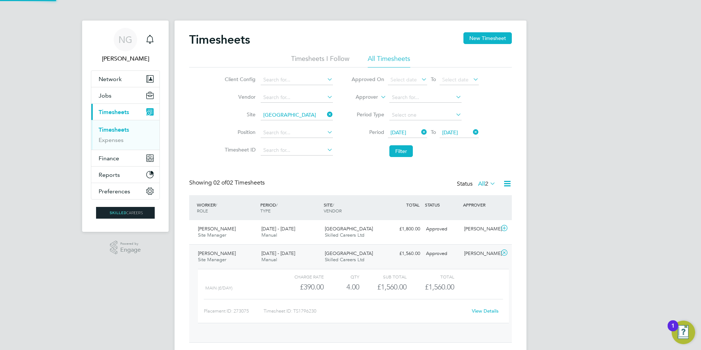
scroll to position [12, 72]
click at [491, 313] on link "View Details" at bounding box center [485, 311] width 27 height 6
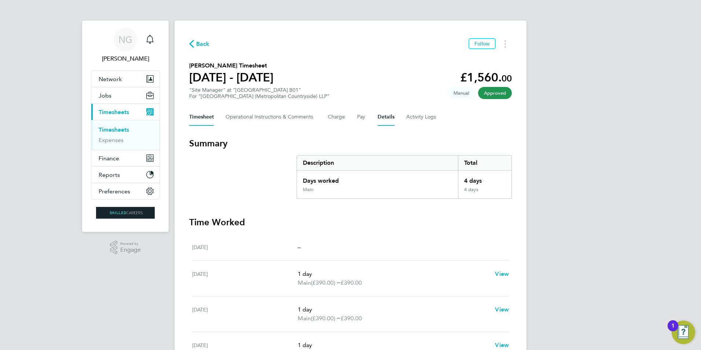
click at [390, 117] on button "Details" at bounding box center [386, 117] width 17 height 18
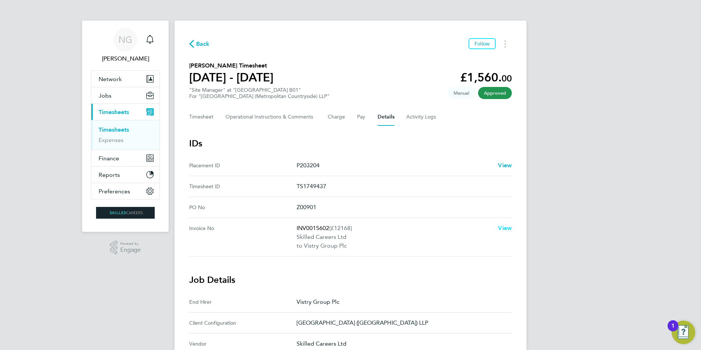
click at [503, 231] on span "View" at bounding box center [505, 227] width 14 height 7
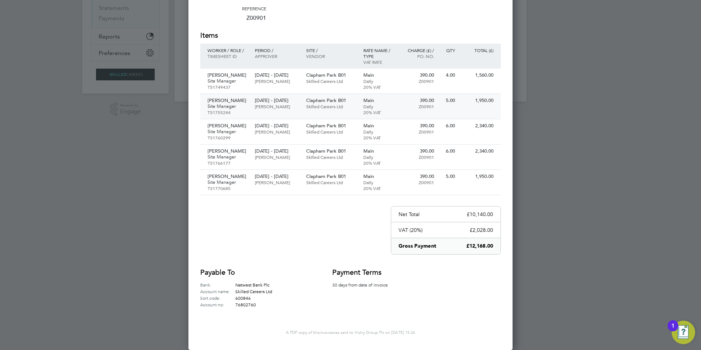
scroll to position [183, 0]
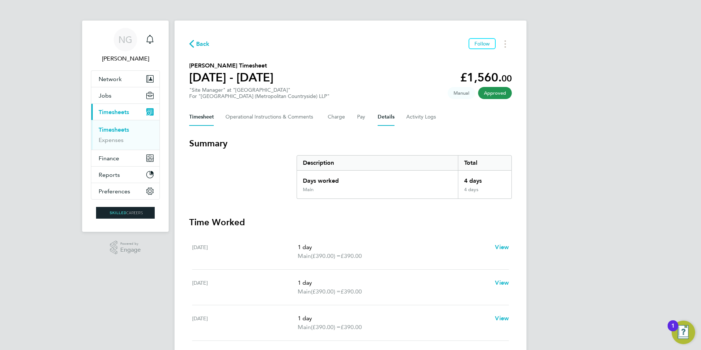
click at [392, 116] on button "Details" at bounding box center [386, 117] width 17 height 18
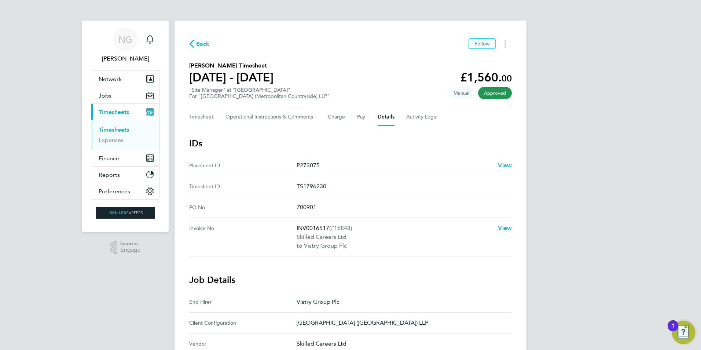
click at [26, 239] on div "NG Nikki Grassby Notifications Applications: Network Team Members Businesses Si…" at bounding box center [350, 310] width 701 height 620
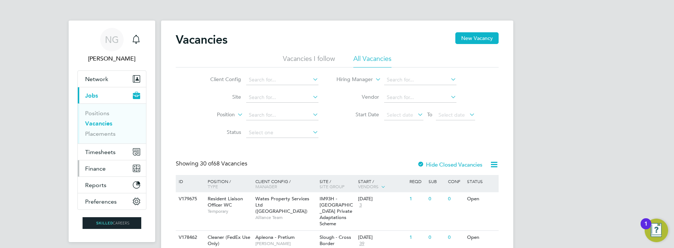
click at [99, 169] on span "Finance" at bounding box center [95, 168] width 21 height 7
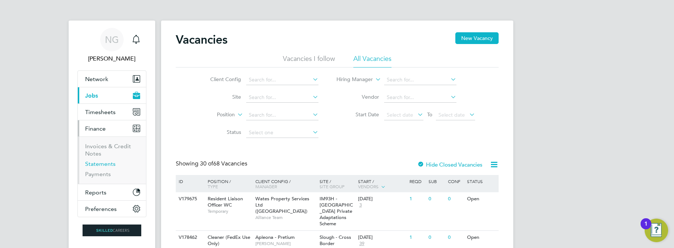
click at [99, 166] on link "Statements" at bounding box center [100, 163] width 30 height 7
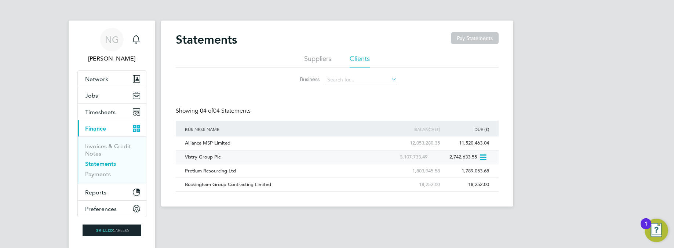
click at [201, 155] on div "Vistry Group Plc" at bounding box center [281, 157] width 197 height 14
click at [98, 114] on span "Timesheets" at bounding box center [100, 112] width 30 height 7
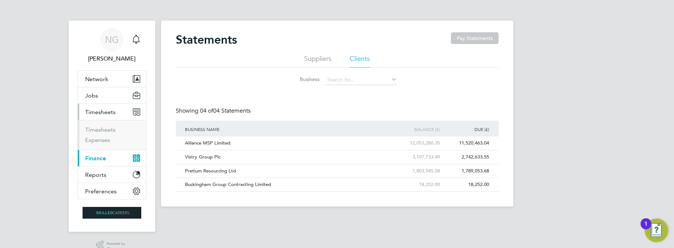
click at [99, 114] on span "Timesheets" at bounding box center [100, 112] width 30 height 7
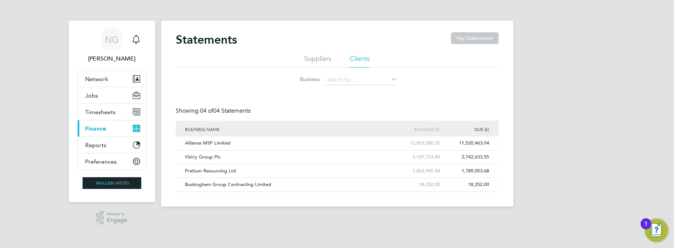
click at [102, 128] on span "Finance" at bounding box center [95, 128] width 21 height 7
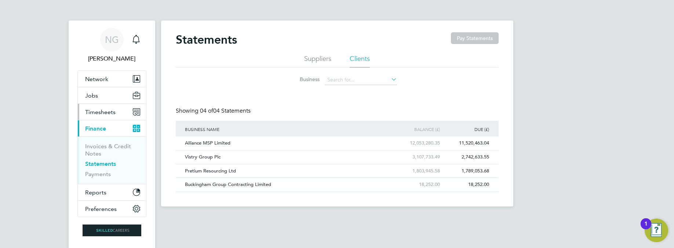
click at [101, 113] on span "Timesheets" at bounding box center [100, 112] width 30 height 7
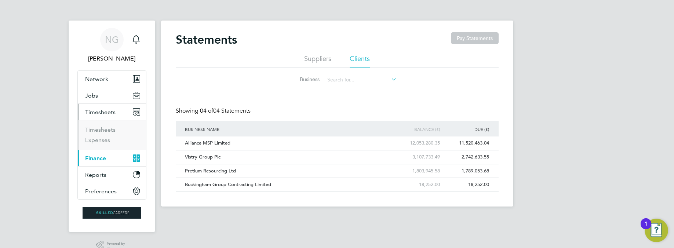
click at [100, 134] on li "Timesheets" at bounding box center [112, 131] width 55 height 10
click at [99, 131] on link "Timesheets" at bounding box center [100, 129] width 30 height 7
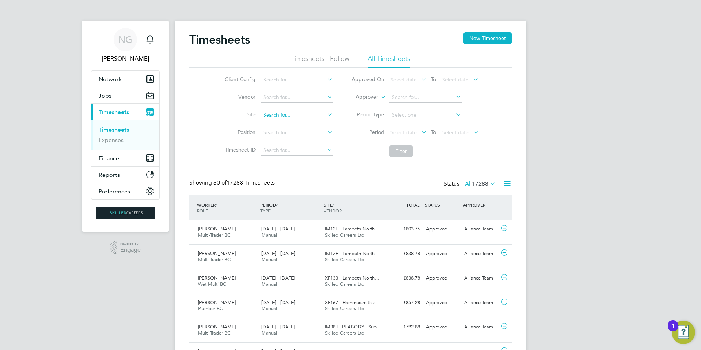
click at [285, 114] on input at bounding box center [297, 115] width 72 height 10
click at [295, 144] on li "Beam Park Phase 6" at bounding box center [296, 145] width 73 height 10
type input "Beam Park Phase 6"
click at [420, 131] on icon at bounding box center [420, 132] width 0 height 10
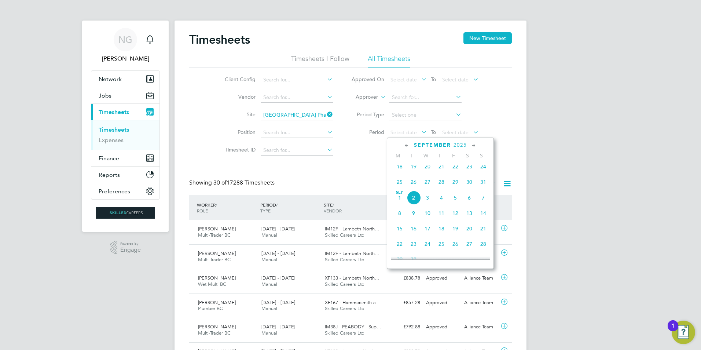
click at [410, 144] on icon at bounding box center [406, 146] width 7 height 8
click at [407, 145] on icon at bounding box center [406, 146] width 7 height 8
click at [472, 147] on icon at bounding box center [473, 146] width 7 height 8
click at [400, 234] on span "23" at bounding box center [400, 232] width 14 height 14
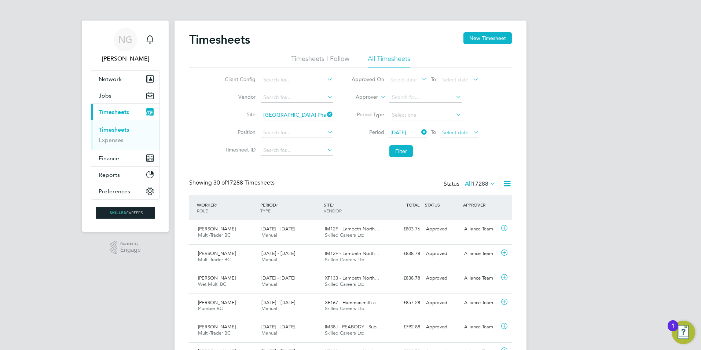
click at [467, 131] on span "Select date" at bounding box center [455, 132] width 26 height 7
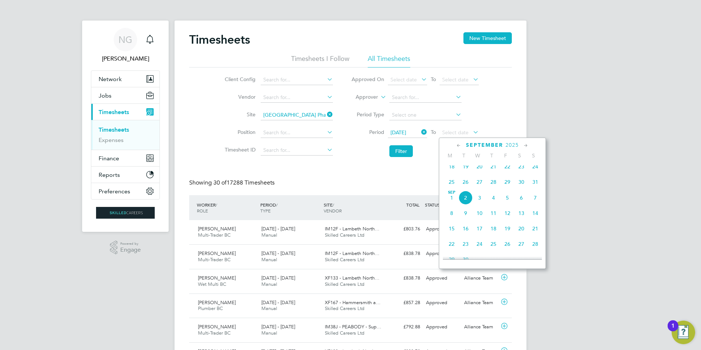
click at [457, 143] on icon at bounding box center [458, 146] width 7 height 8
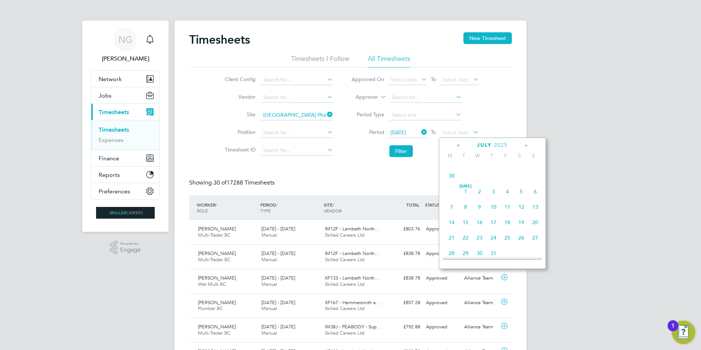
click at [457, 143] on icon at bounding box center [458, 146] width 7 height 8
click at [526, 143] on icon at bounding box center [526, 146] width 7 height 8
click at [532, 234] on span "29" at bounding box center [535, 232] width 14 height 14
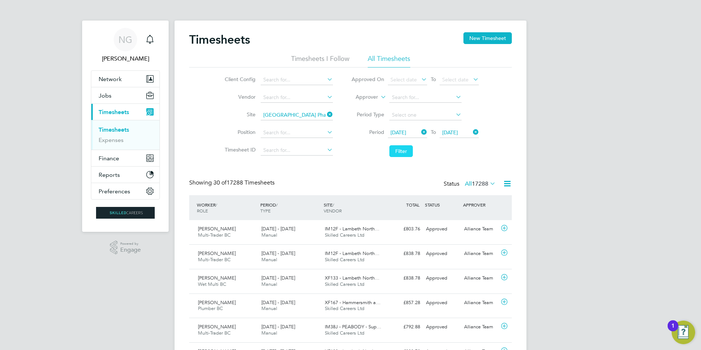
click at [402, 150] on button "Filter" at bounding box center [400, 151] width 23 height 12
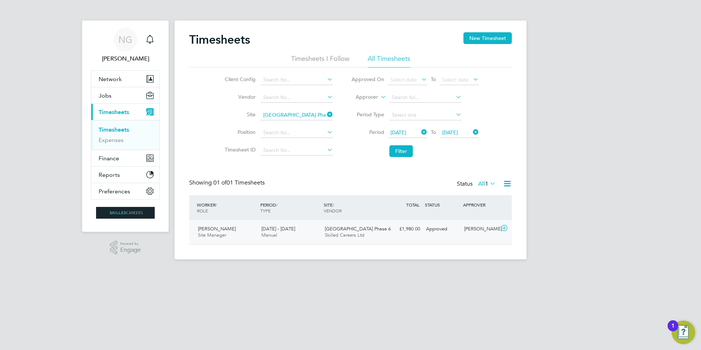
click at [242, 230] on div "Sean Buckley Site Manager 23 - 29 Jun 2025" at bounding box center [226, 232] width 63 height 18
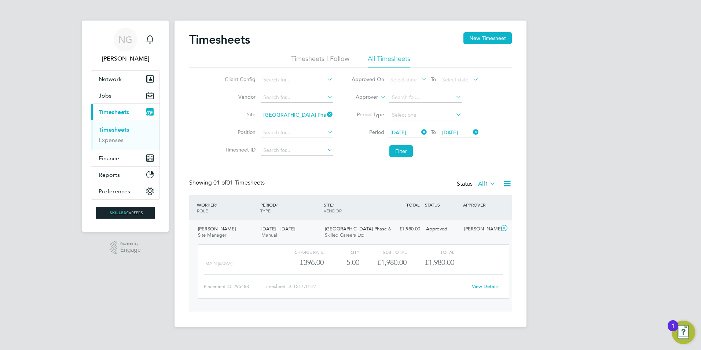
click at [490, 248] on link "View Details" at bounding box center [485, 286] width 27 height 6
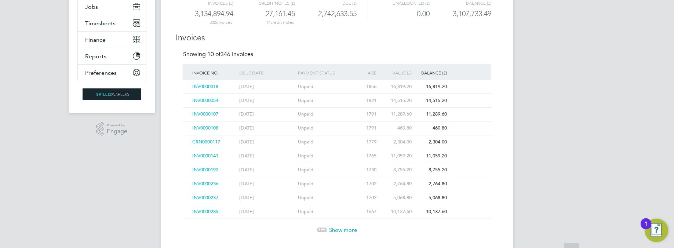
scroll to position [159, 0]
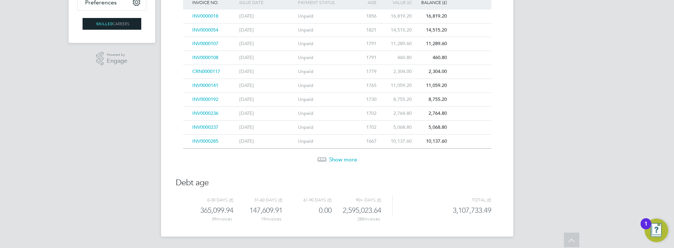
click at [343, 161] on span "Show more" at bounding box center [343, 159] width 28 height 7
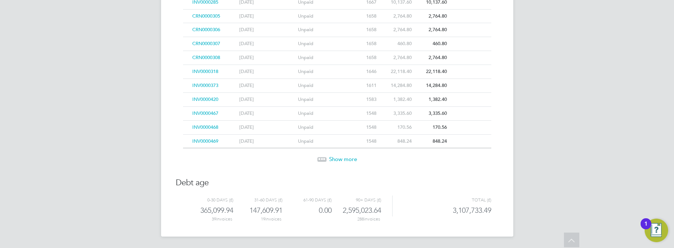
click at [343, 161] on span "Show more" at bounding box center [343, 158] width 28 height 7
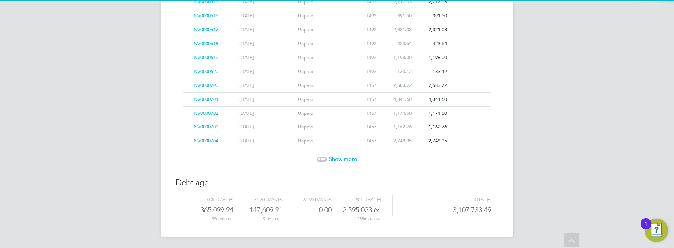
click at [343, 161] on span "Show more" at bounding box center [343, 158] width 28 height 7
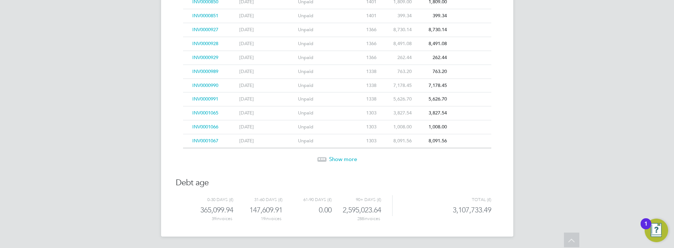
click at [343, 161] on span "Show more" at bounding box center [343, 158] width 28 height 7
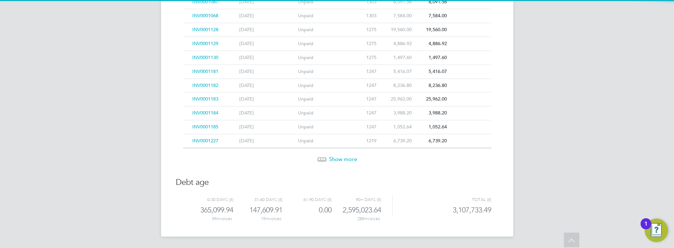
click at [343, 161] on span "Show more" at bounding box center [343, 158] width 28 height 7
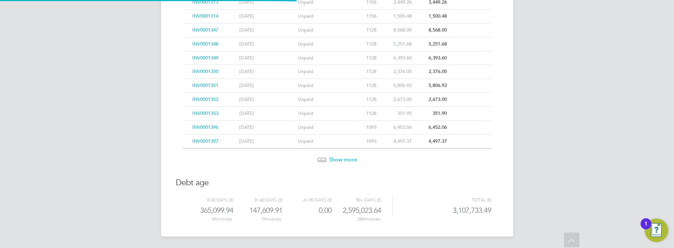
click at [343, 161] on span "Show more" at bounding box center [343, 159] width 28 height 7
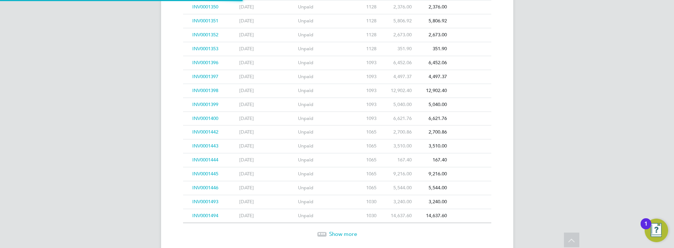
scroll to position [1410, 0]
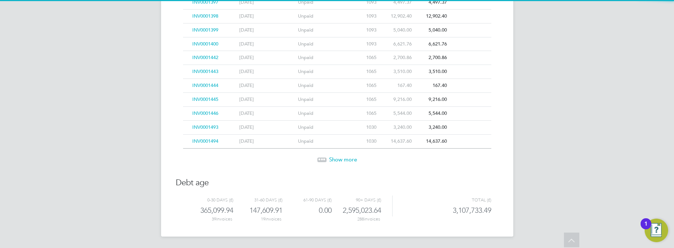
click at [343, 161] on span "Show more" at bounding box center [343, 159] width 28 height 7
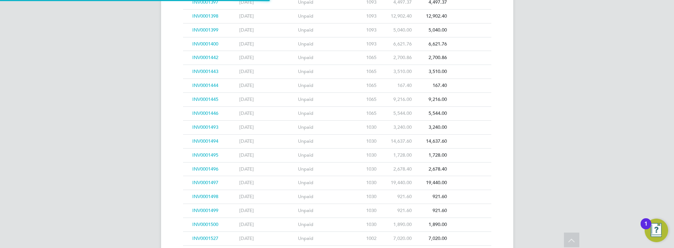
scroll to position [1549, 0]
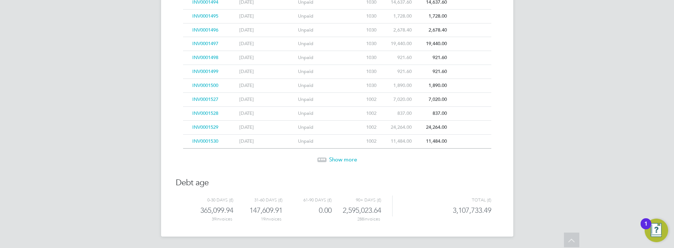
click at [343, 161] on span "Show more" at bounding box center [343, 159] width 28 height 7
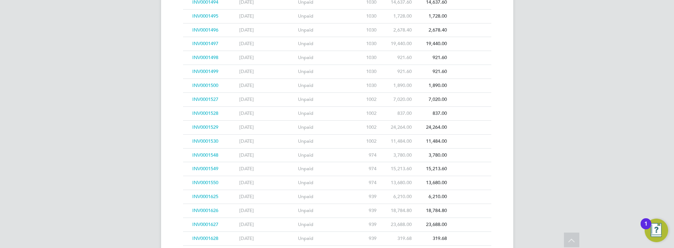
scroll to position [1687, 0]
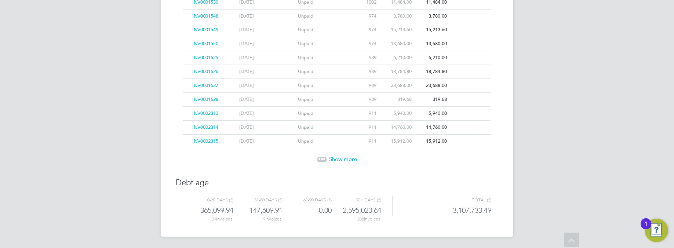
click at [343, 160] on span "Show more" at bounding box center [343, 158] width 28 height 7
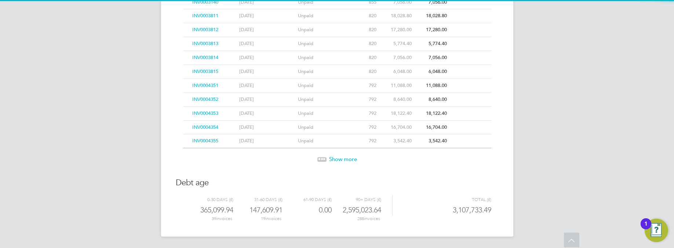
click at [343, 160] on span "Show more" at bounding box center [343, 158] width 28 height 7
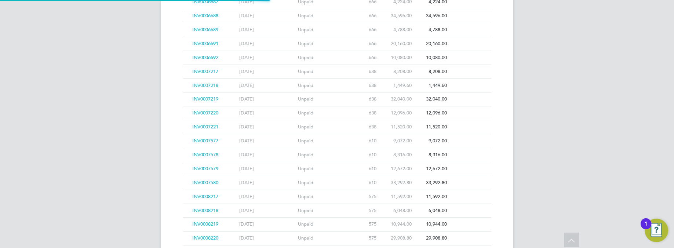
scroll to position [2521, 0]
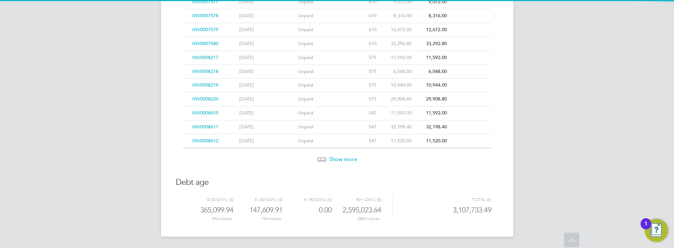
click at [343, 160] on span "Show more" at bounding box center [343, 158] width 28 height 7
click at [343, 160] on span "Show more" at bounding box center [343, 159] width 28 height 7
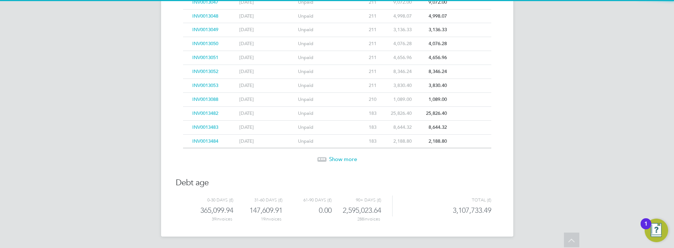
click at [343, 160] on span "Show more" at bounding box center [343, 158] width 28 height 7
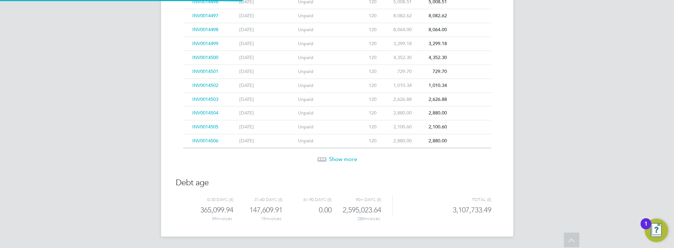
click at [343, 160] on span "Show more" at bounding box center [343, 158] width 28 height 7
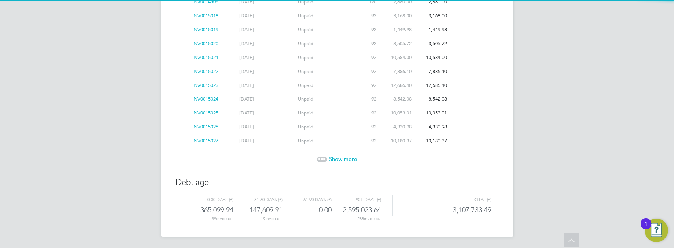
click at [343, 160] on span "Show more" at bounding box center [343, 158] width 28 height 7
click at [343, 160] on span "Show more" at bounding box center [343, 159] width 28 height 7
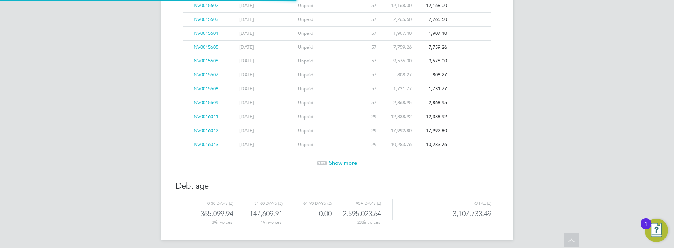
scroll to position [4327, 0]
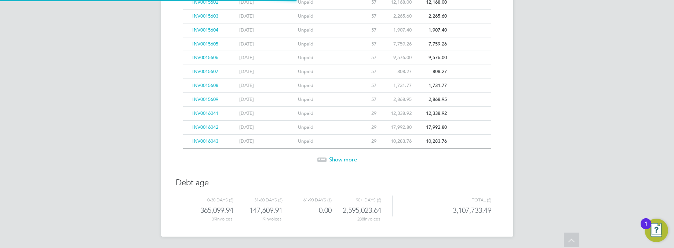
click at [343, 160] on span "Show more" at bounding box center [343, 159] width 28 height 7
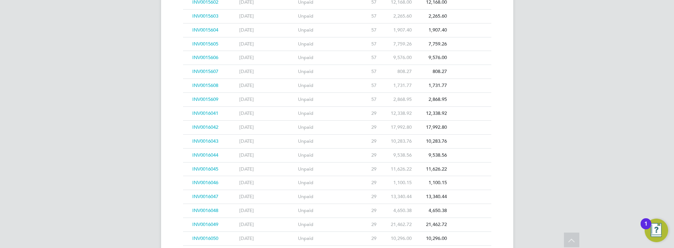
scroll to position [4466, 0]
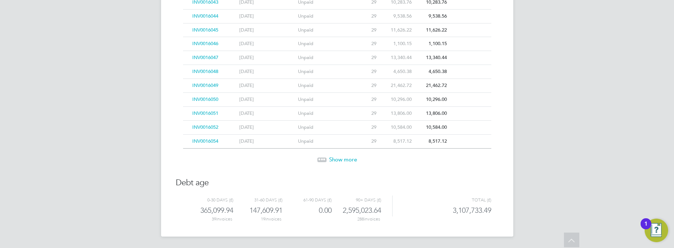
click at [343, 160] on span "Show more" at bounding box center [343, 159] width 28 height 7
click at [344, 160] on span "Show more" at bounding box center [343, 159] width 28 height 7
click at [344, 160] on span "Show more" at bounding box center [343, 158] width 28 height 7
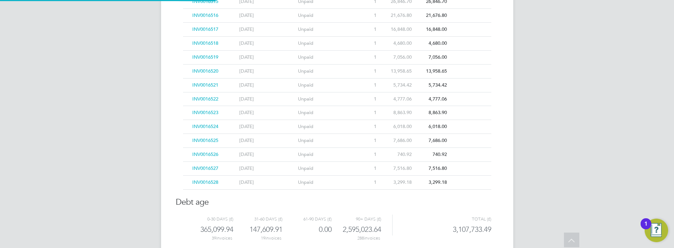
scroll to position [4806, 0]
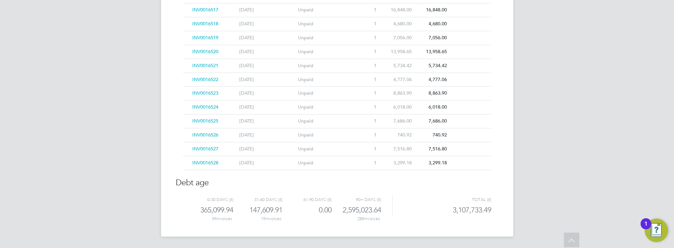
click at [344, 160] on div "Unpaid" at bounding box center [325, 163] width 59 height 14
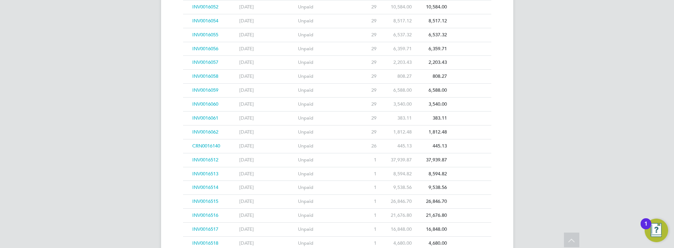
scroll to position [4586, 0]
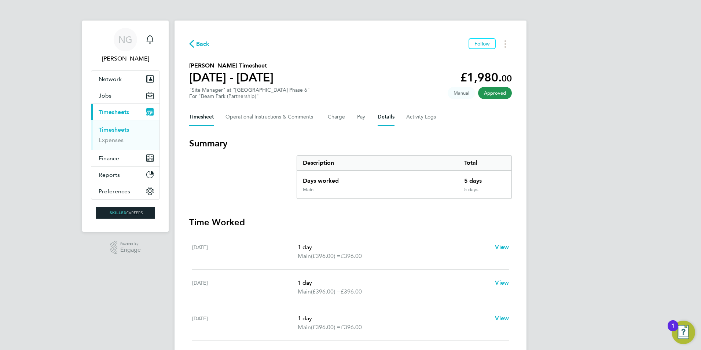
click at [378, 117] on button "Details" at bounding box center [386, 117] width 17 height 18
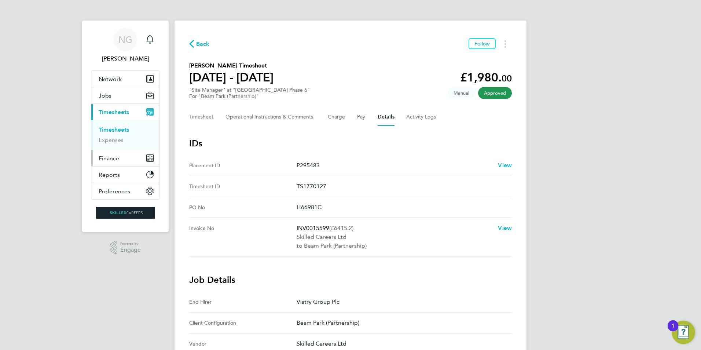
click at [115, 161] on span "Finance" at bounding box center [109, 158] width 21 height 7
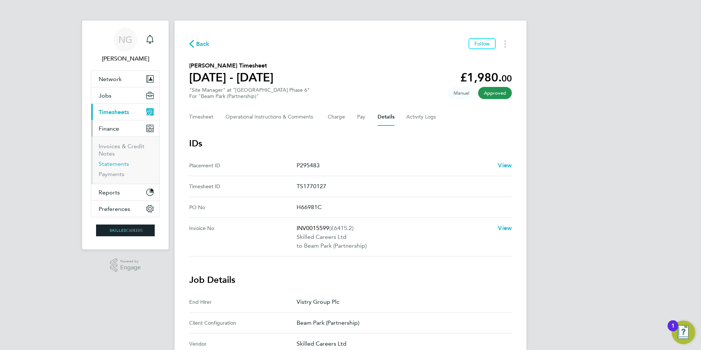
click at [114, 165] on link "Statements" at bounding box center [114, 163] width 30 height 7
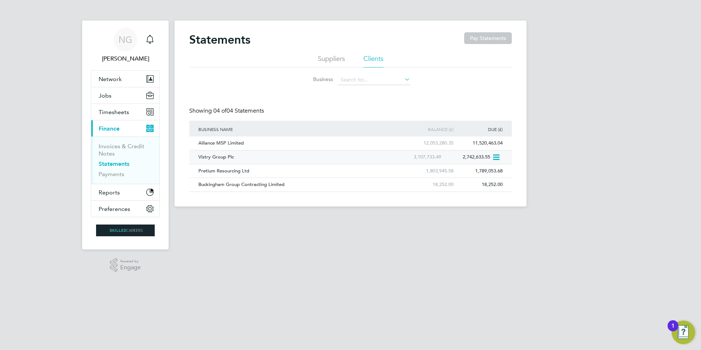
click at [212, 158] on div "Vistry Group Plc" at bounding box center [295, 157] width 197 height 14
